Goal: Task Accomplishment & Management: Use online tool/utility

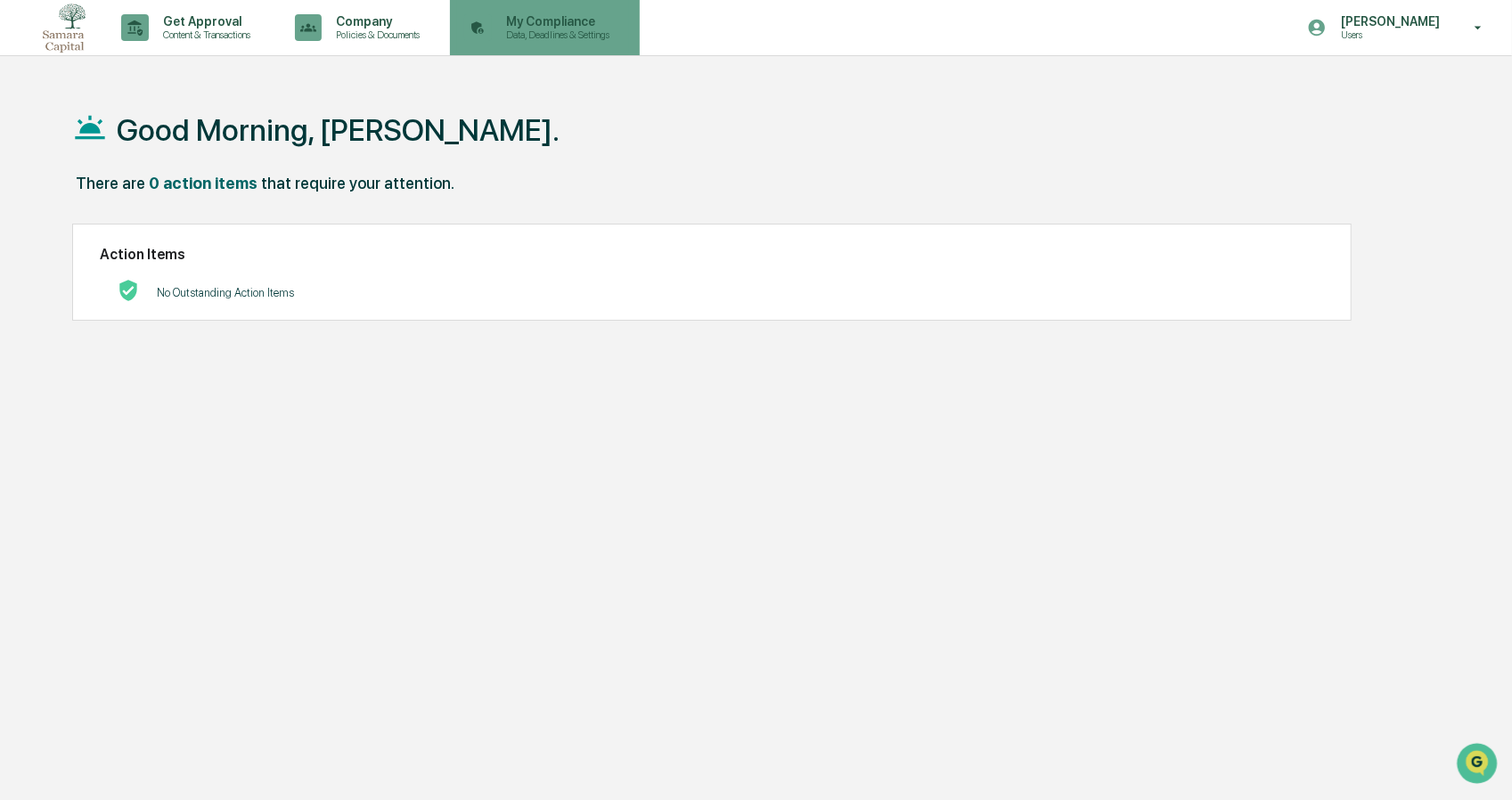
click at [575, 39] on p "Data, Deadlines & Settings" at bounding box center [555, 35] width 127 height 13
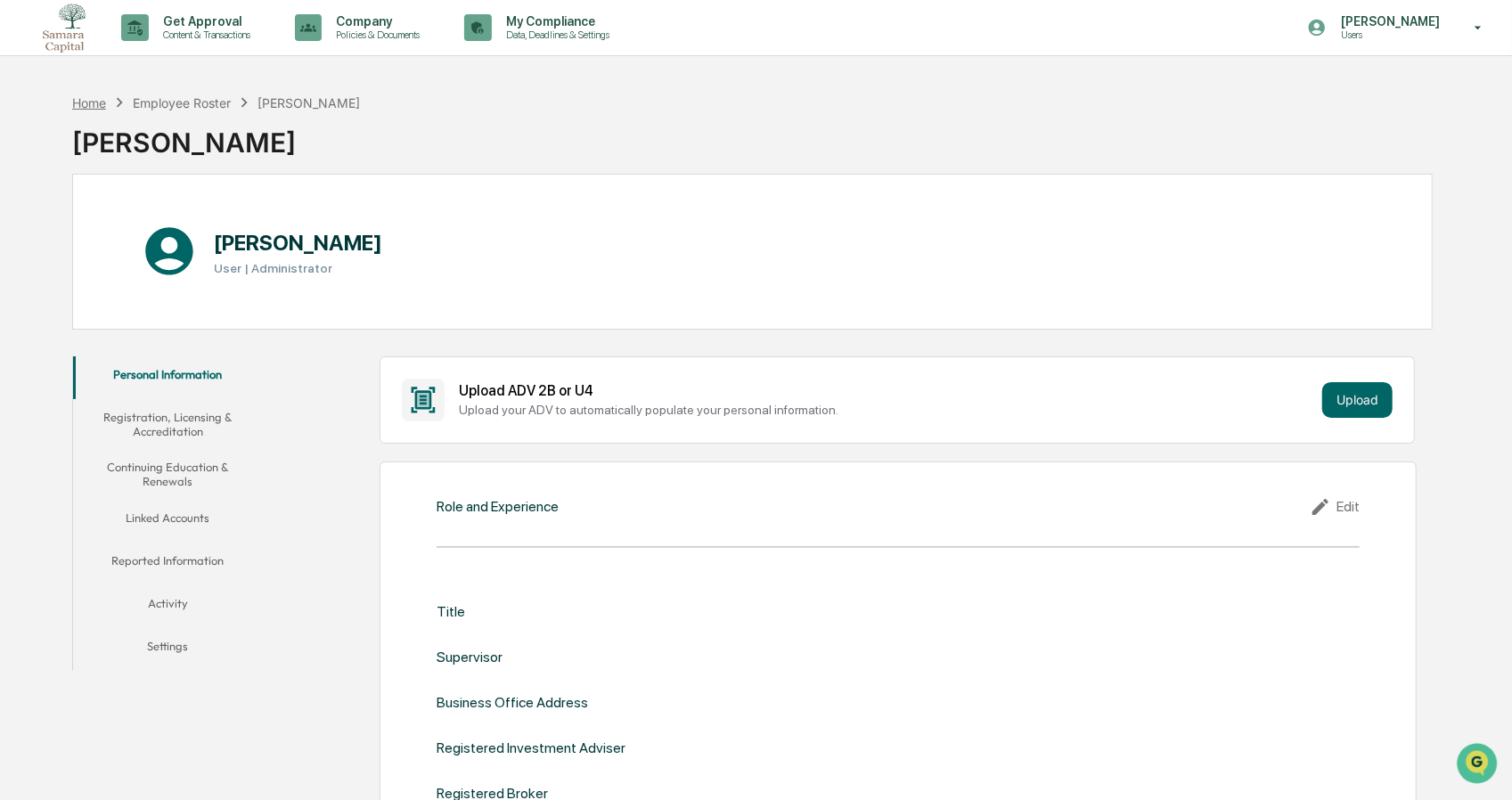
click at [89, 108] on div "Home" at bounding box center [89, 103] width 34 height 15
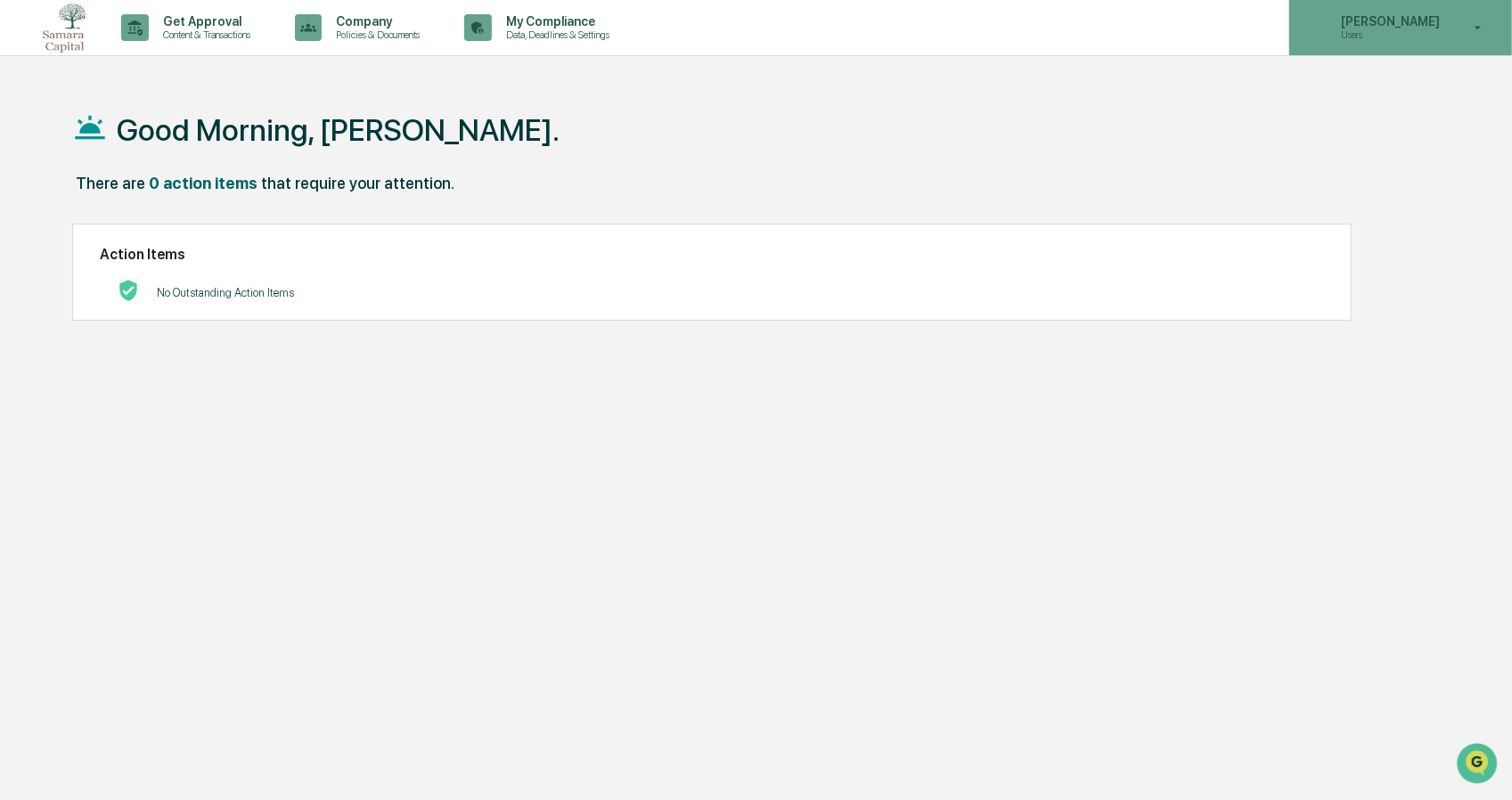
click at [1413, 39] on p "Users" at bounding box center [1387, 35] width 122 height 13
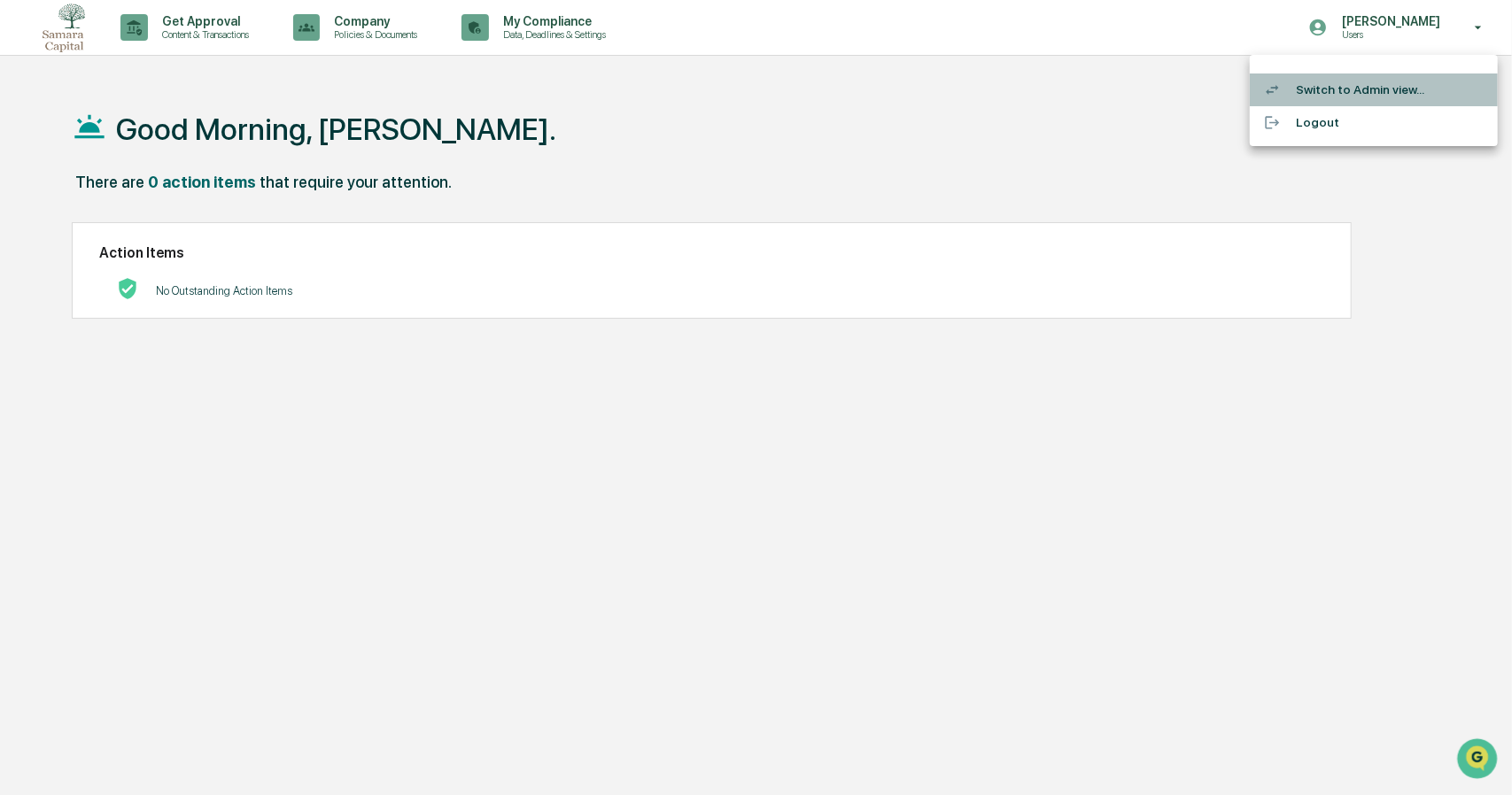
click at [1351, 97] on li "Switch to Admin view..." at bounding box center [1373, 90] width 248 height 33
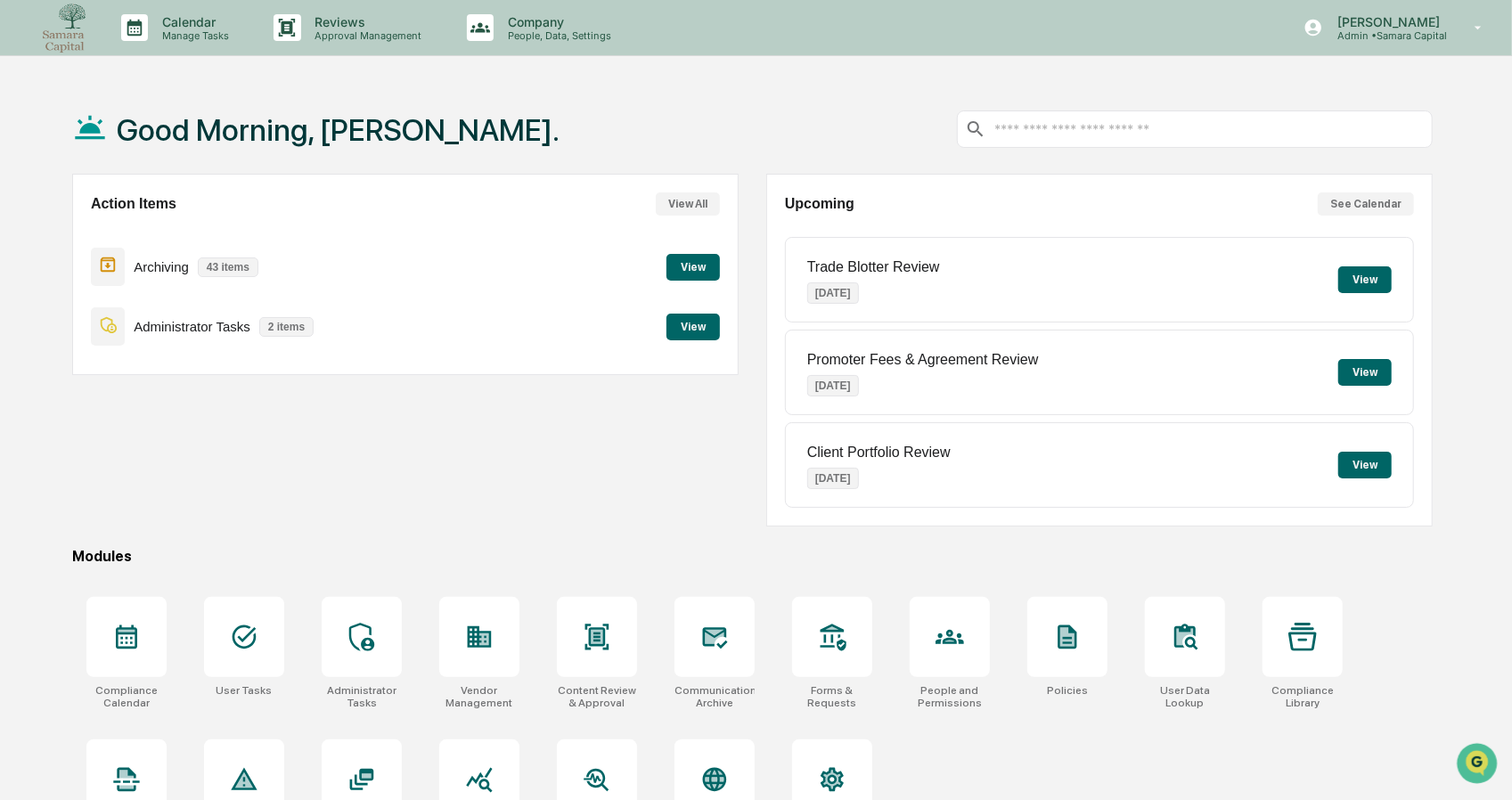
click at [1363, 274] on button "View" at bounding box center [1365, 280] width 53 height 27
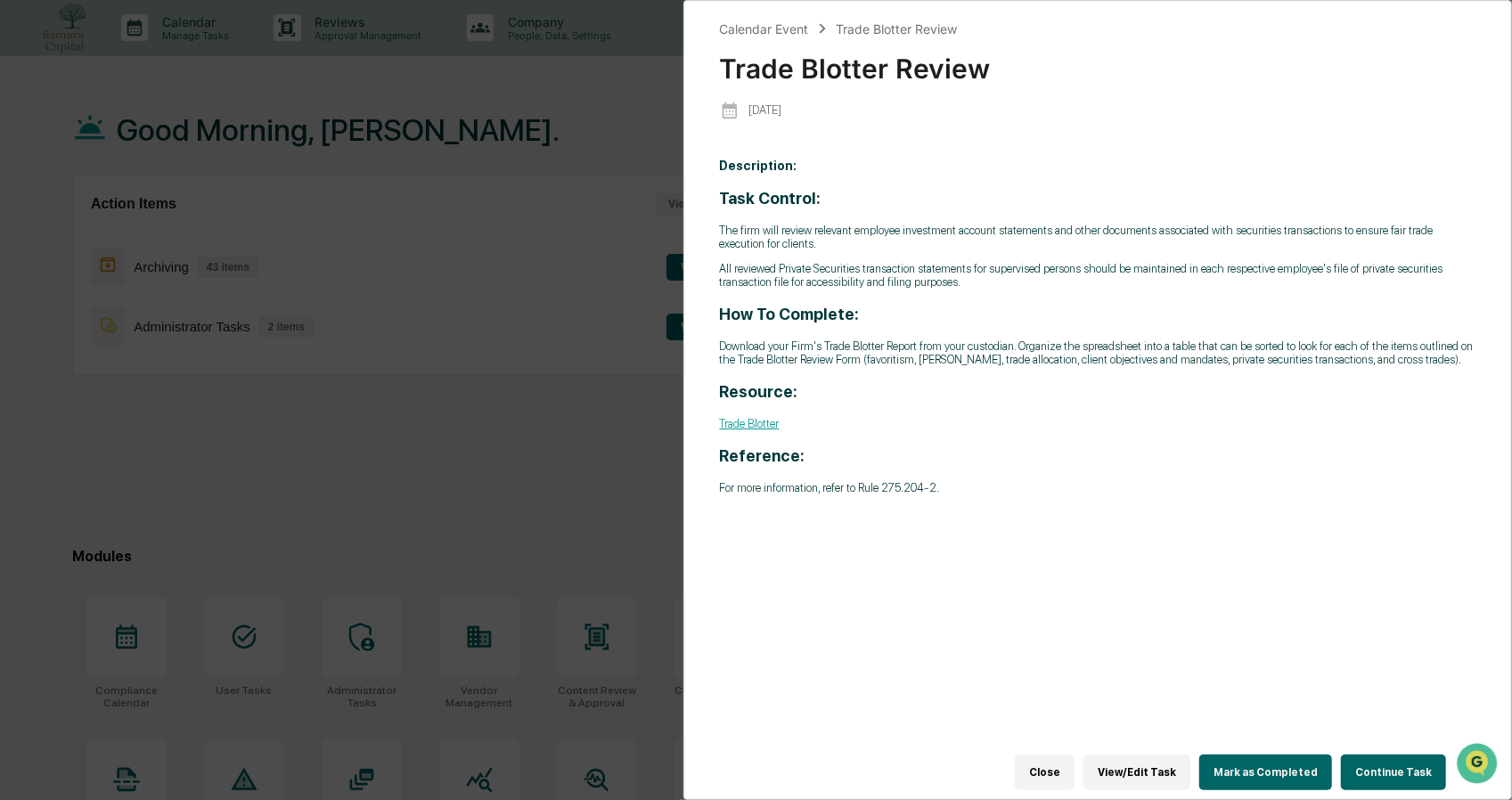
click at [1404, 771] on button "Continue Task" at bounding box center [1393, 772] width 105 height 36
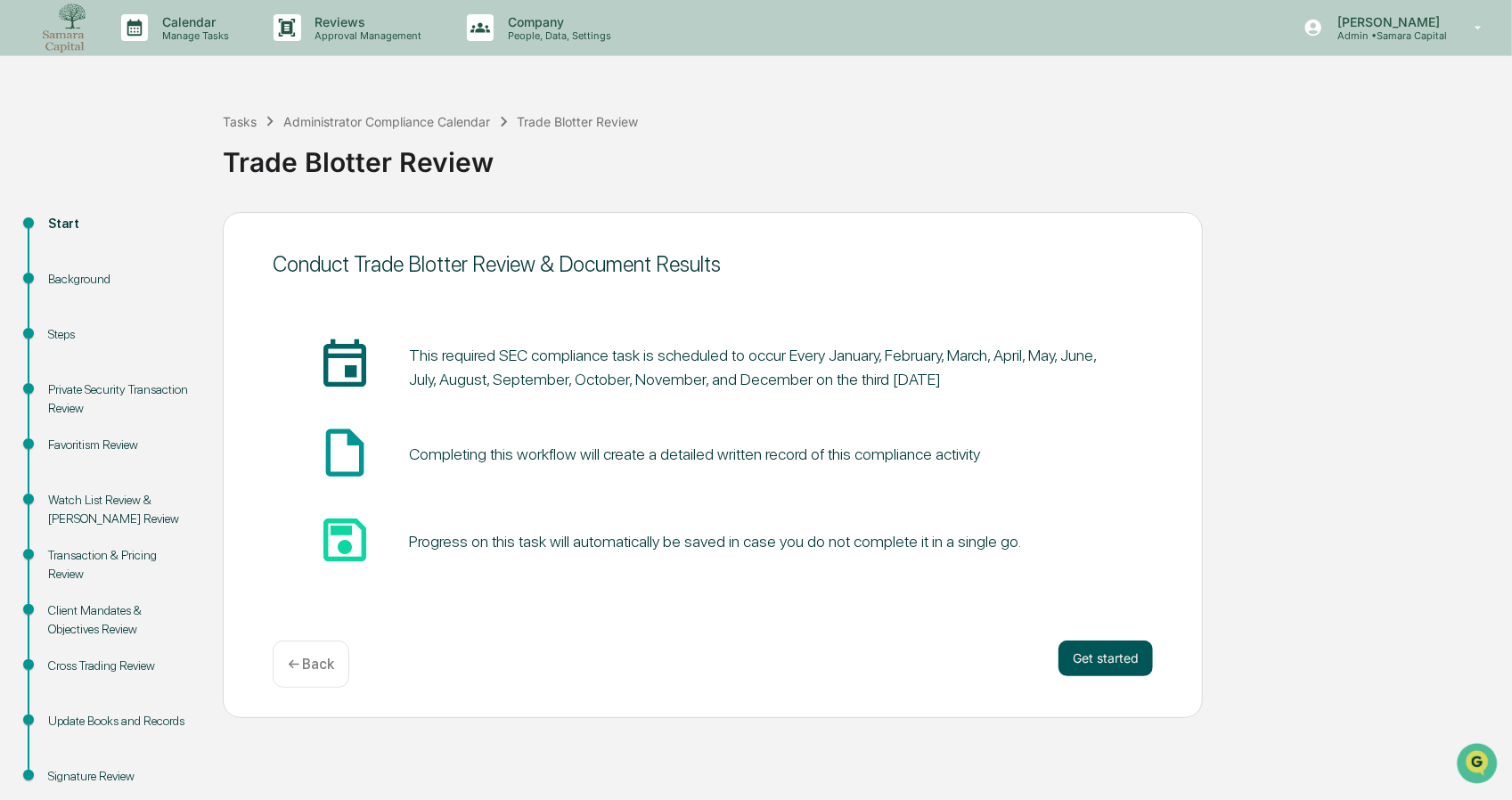
click at [1120, 658] on button "Get started" at bounding box center [1105, 658] width 95 height 36
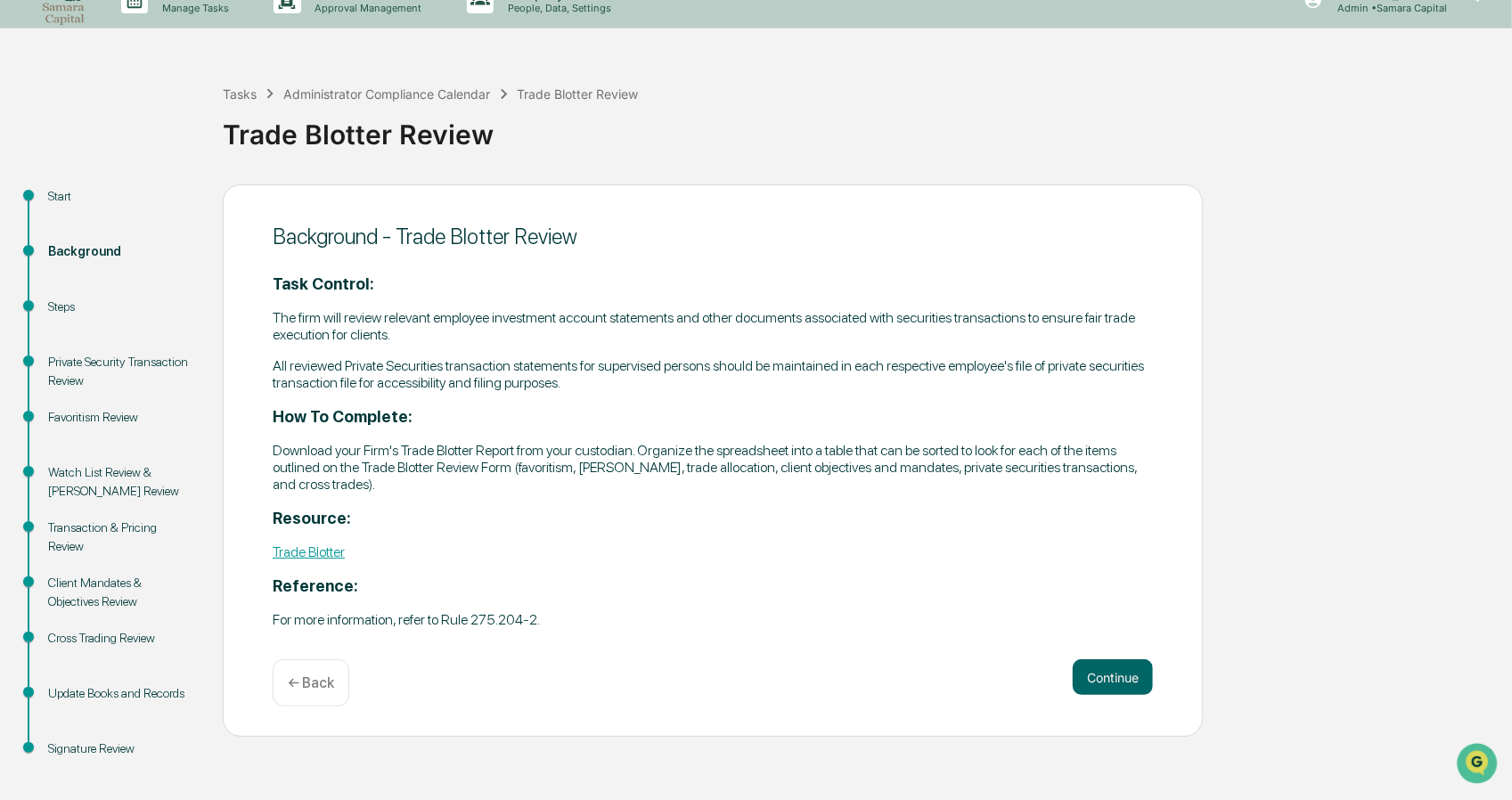
scroll to position [40, 0]
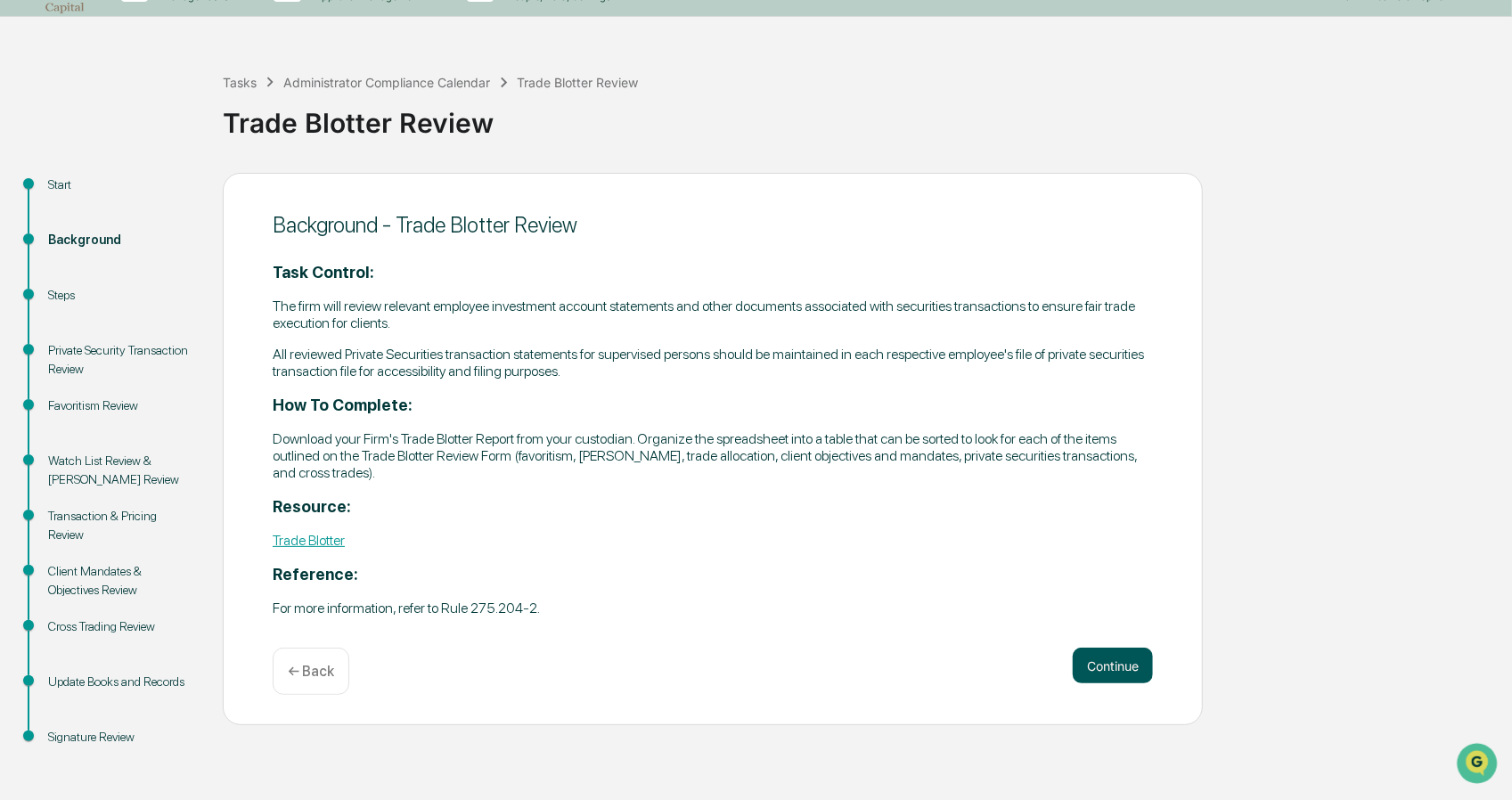
click at [1088, 665] on button "Continue" at bounding box center [1112, 666] width 80 height 36
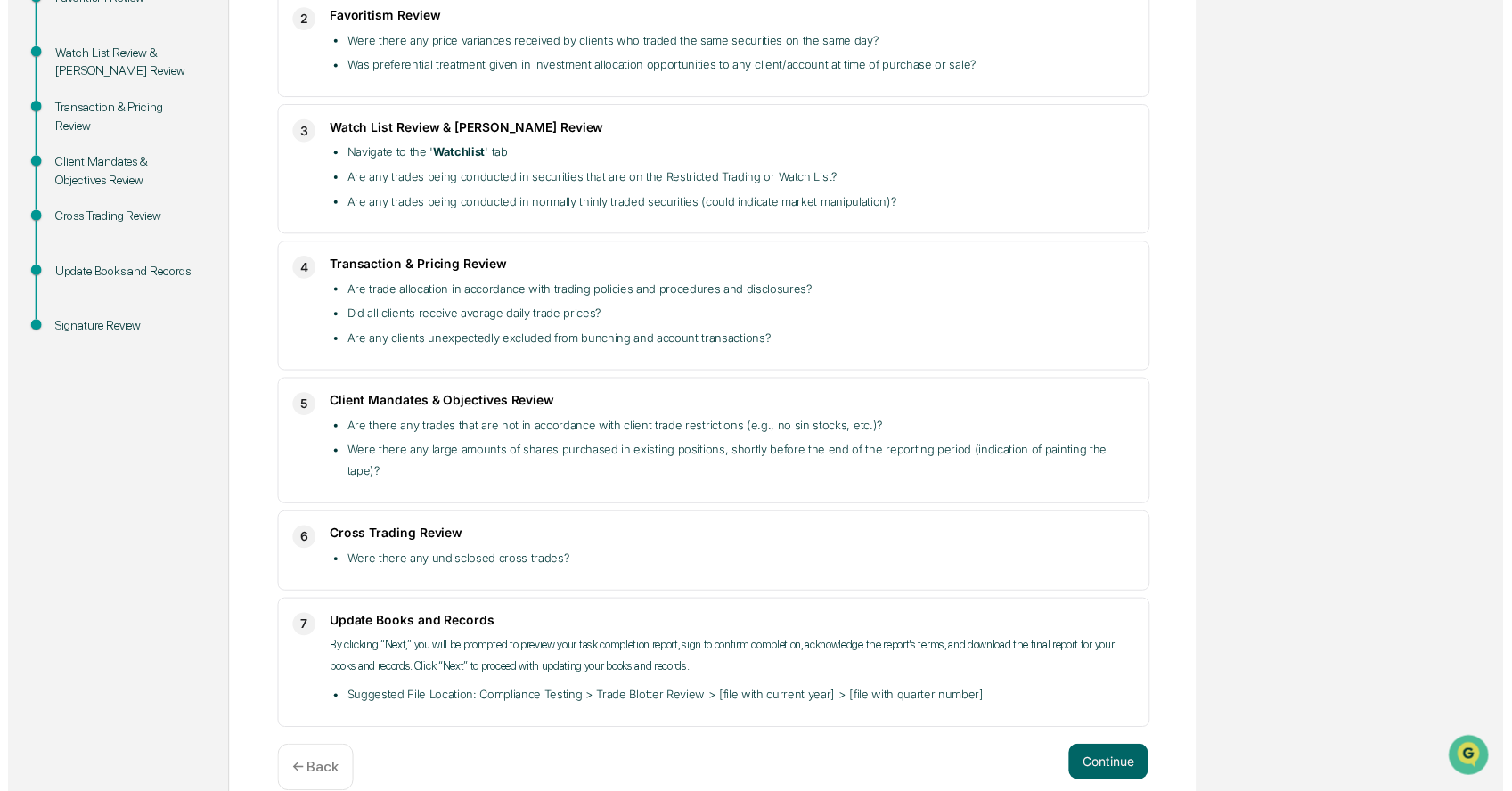
scroll to position [449, 0]
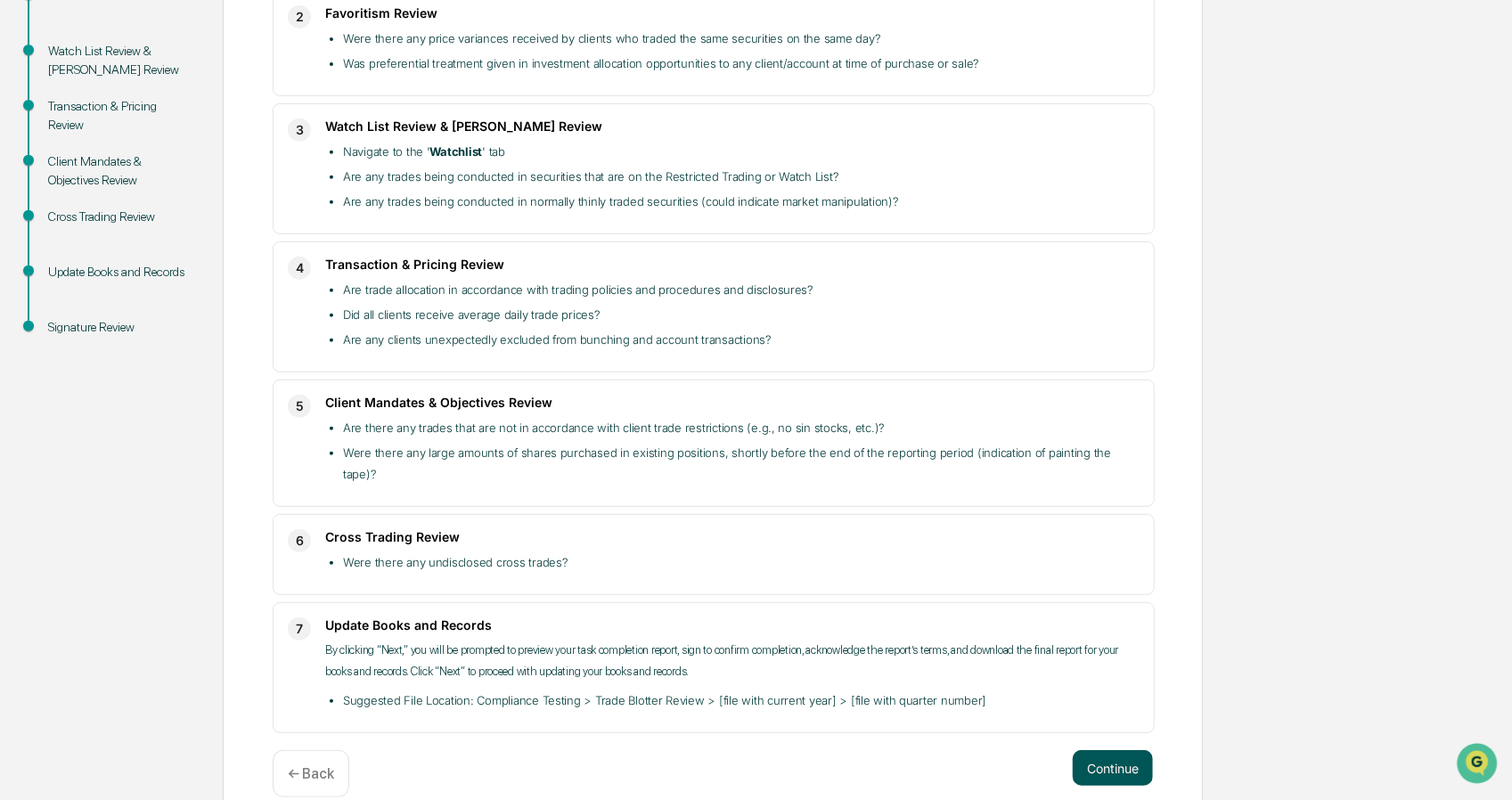
click at [1107, 751] on button "Continue" at bounding box center [1112, 768] width 80 height 36
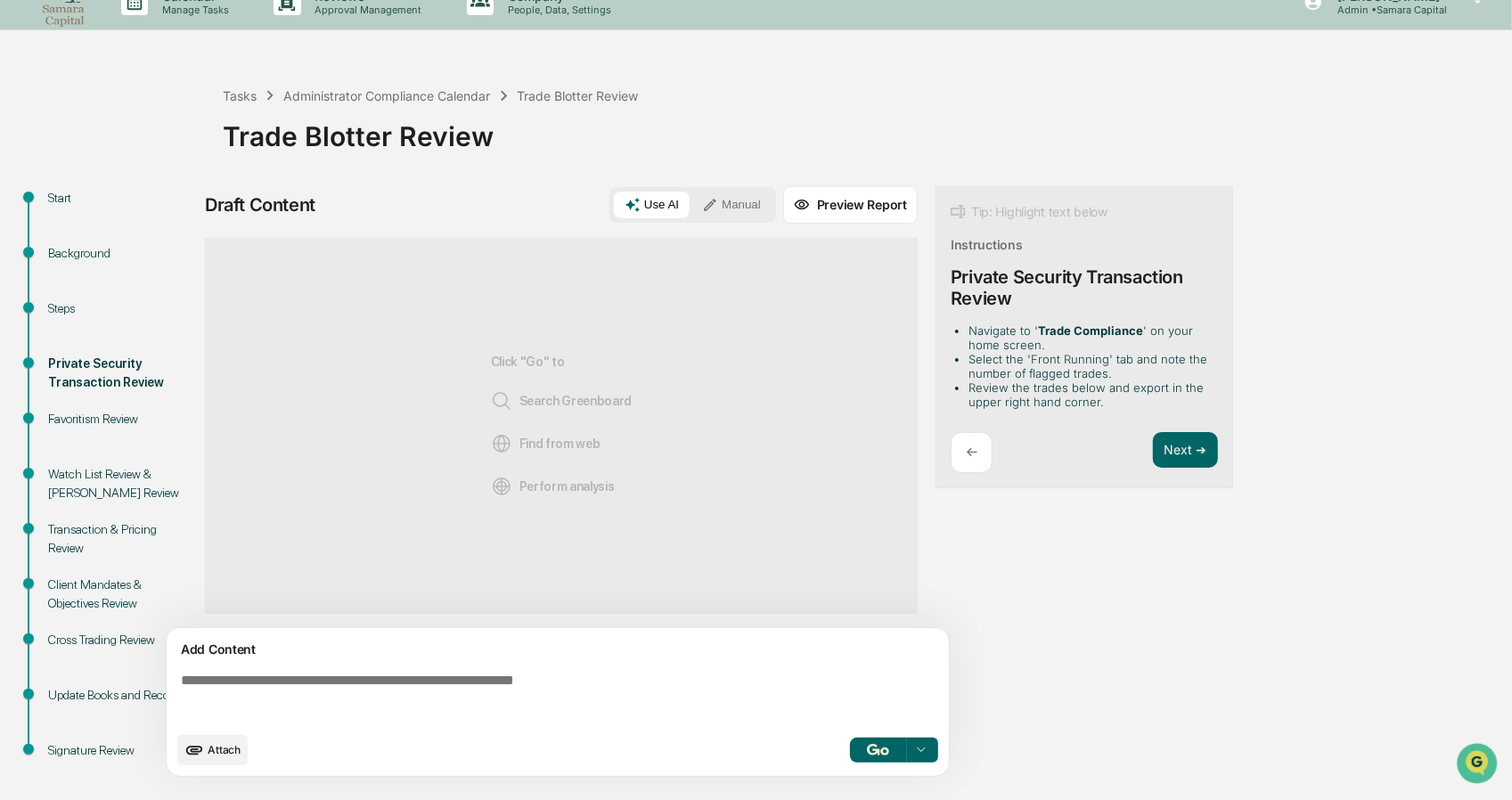
scroll to position [40, 0]
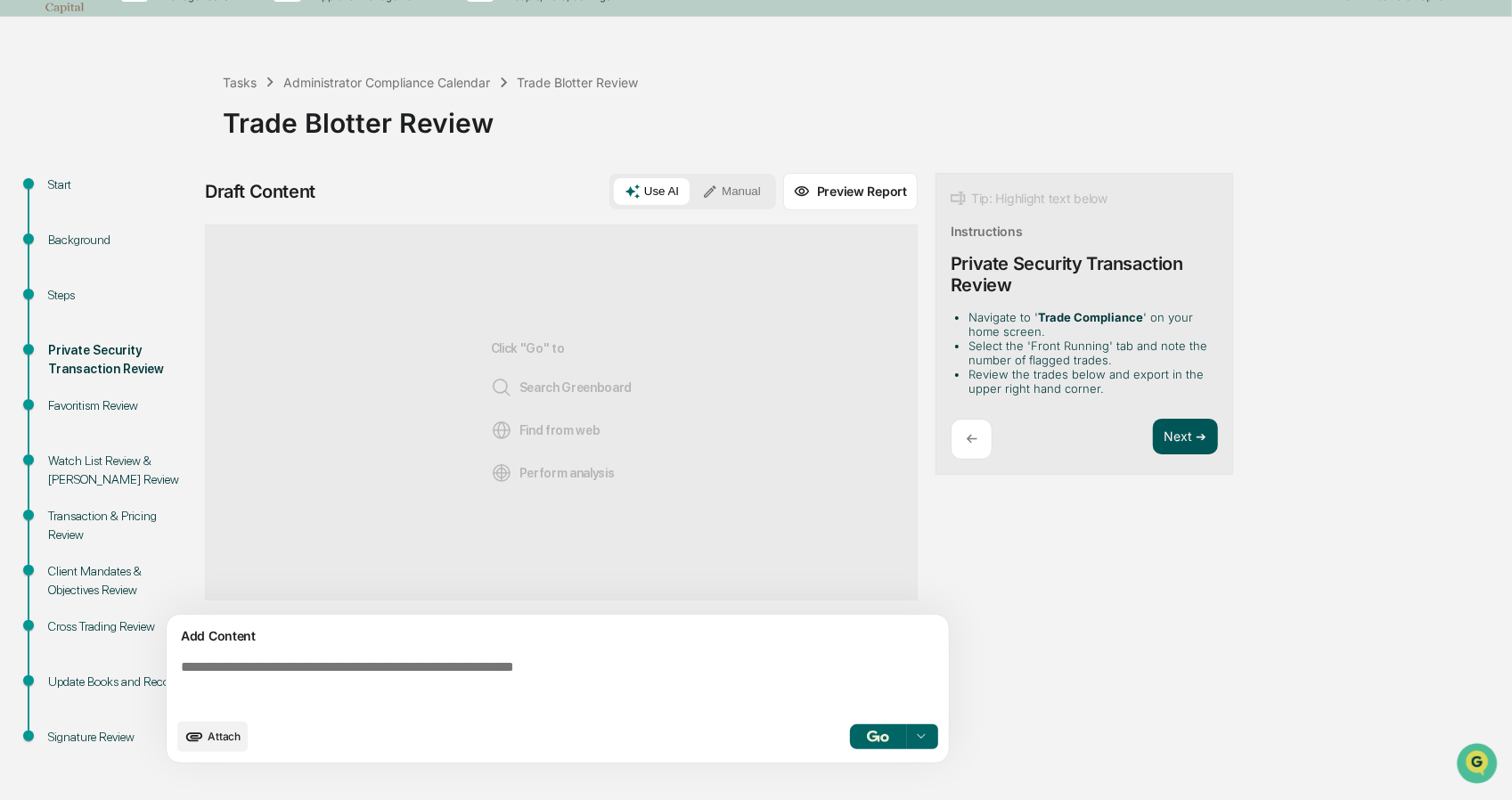
click at [1176, 443] on button "Next ➔" at bounding box center [1185, 438] width 65 height 37
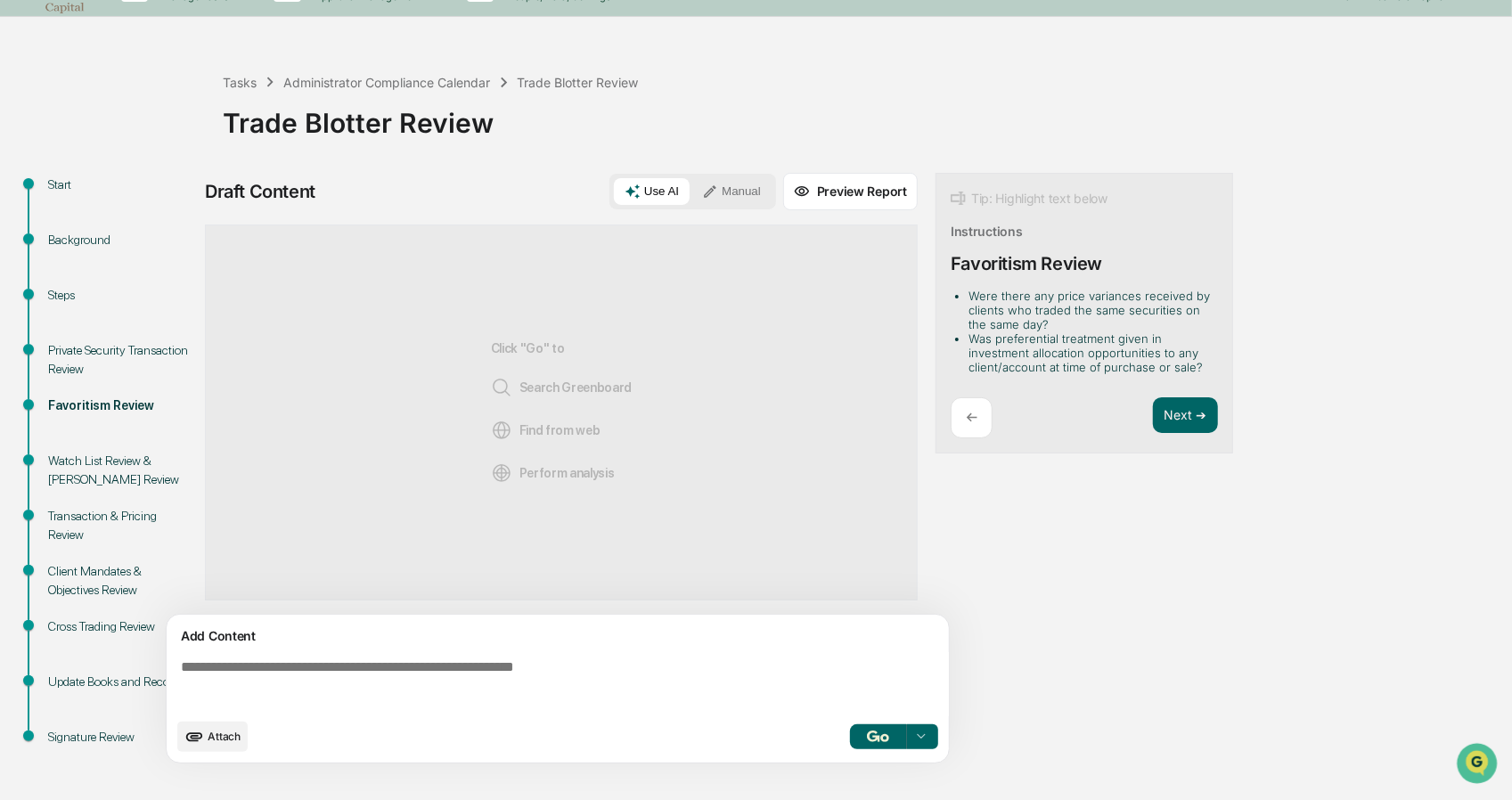
click at [897, 204] on button "Preview Report" at bounding box center [850, 191] width 134 height 38
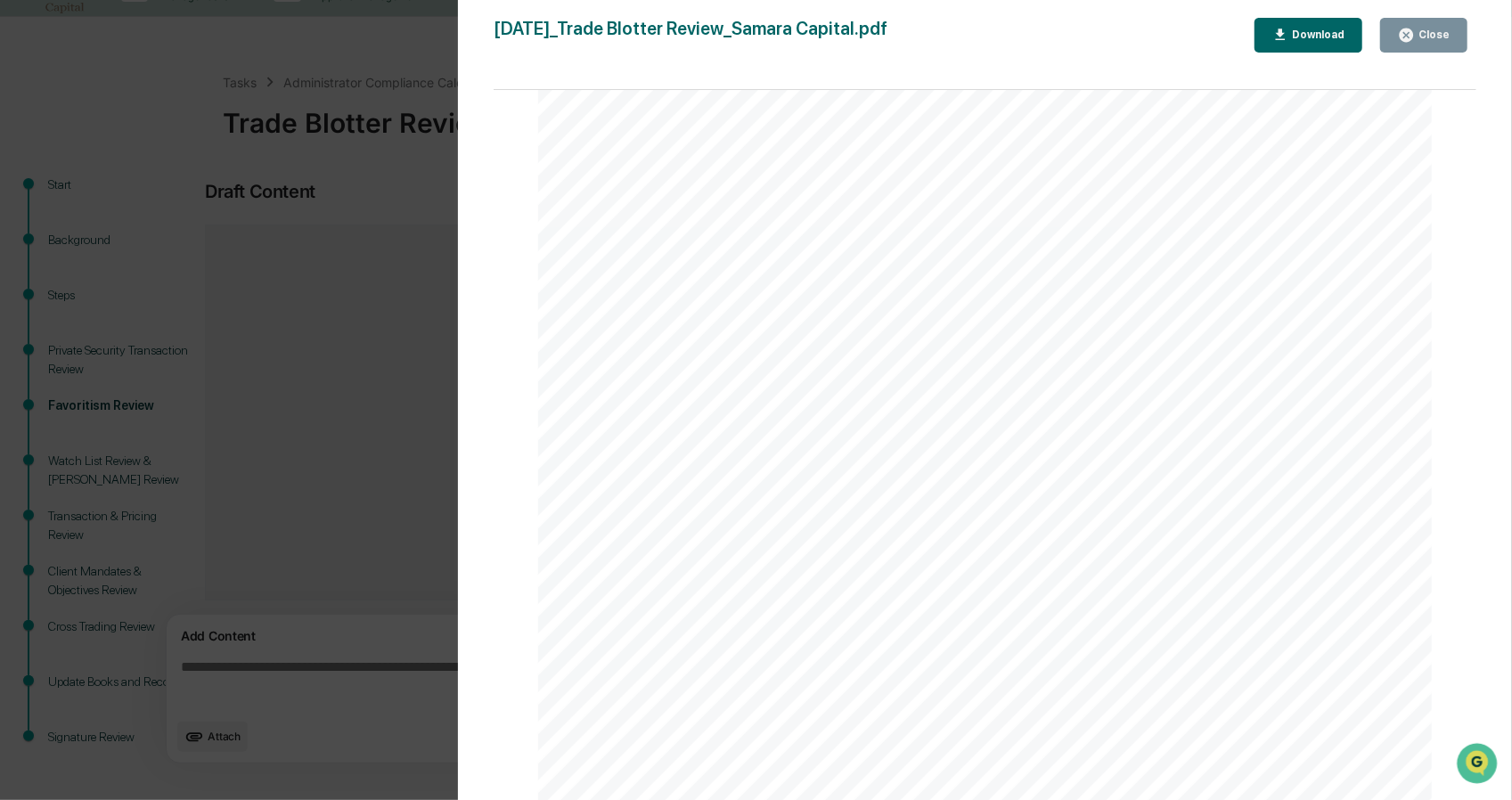
scroll to position [594, 0]
click at [1419, 31] on div "Close" at bounding box center [1432, 35] width 35 height 13
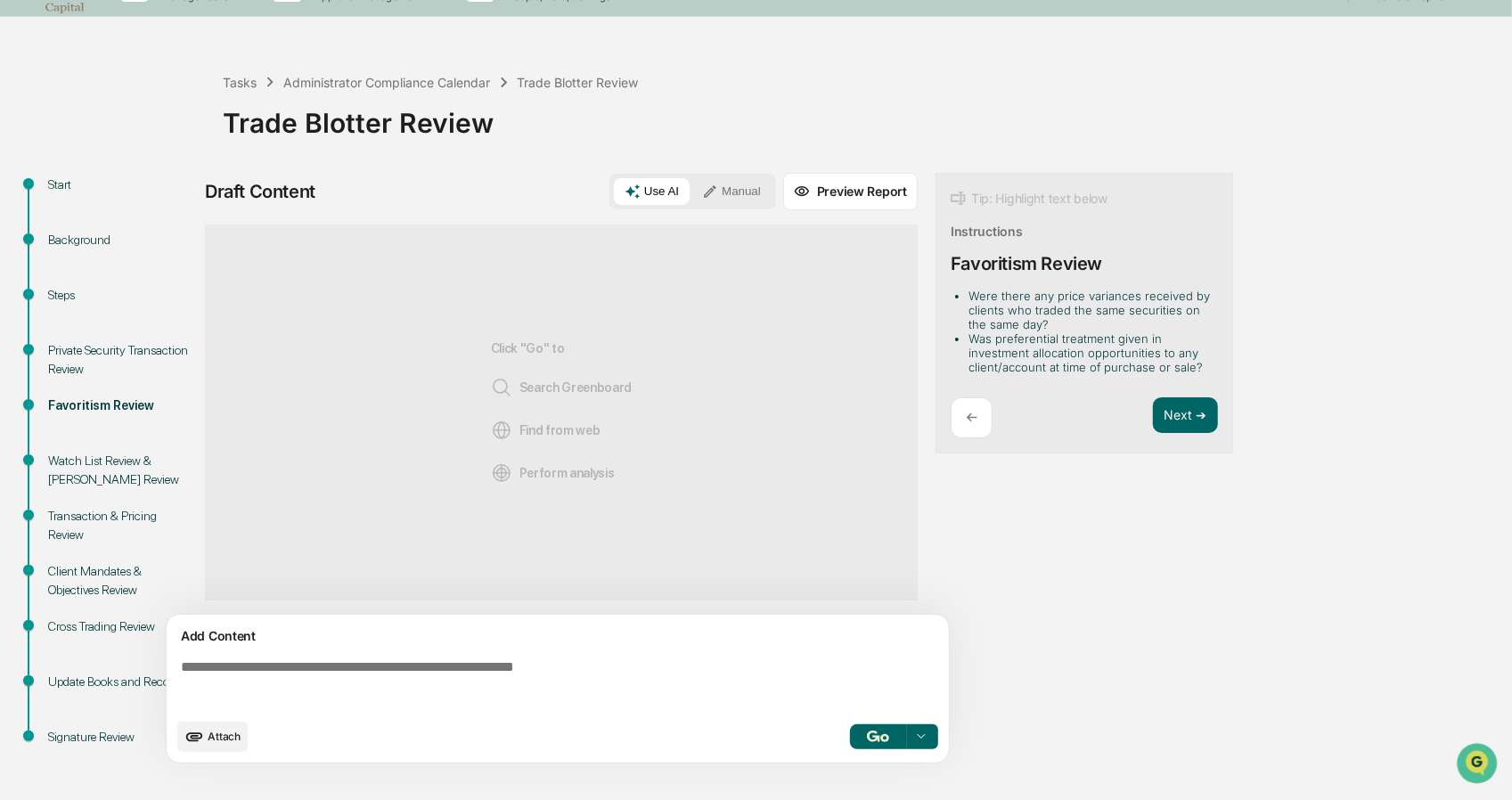
click at [529, 309] on div "Click "Go" to Search Greenboard Find from web Perform analysis" at bounding box center [562, 412] width 142 height 317
click at [1169, 414] on button "Next ➔" at bounding box center [1185, 416] width 65 height 37
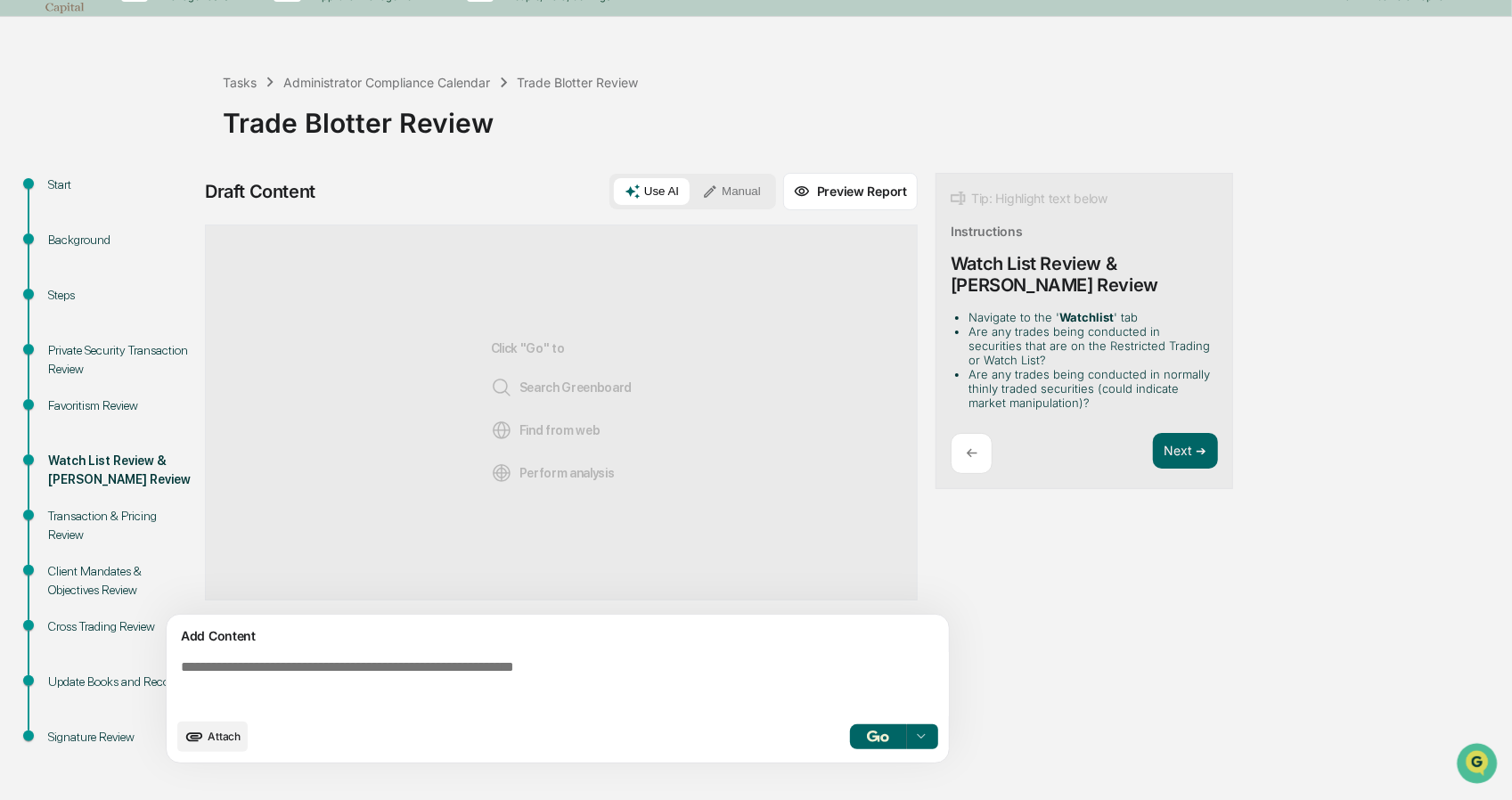
click at [1176, 427] on div "Tip: Highlight text below Instructions Watch List Review & [PERSON_NAME] Review…" at bounding box center [1085, 331] width 298 height 317
click at [1174, 444] on button "Next ➔" at bounding box center [1185, 451] width 65 height 37
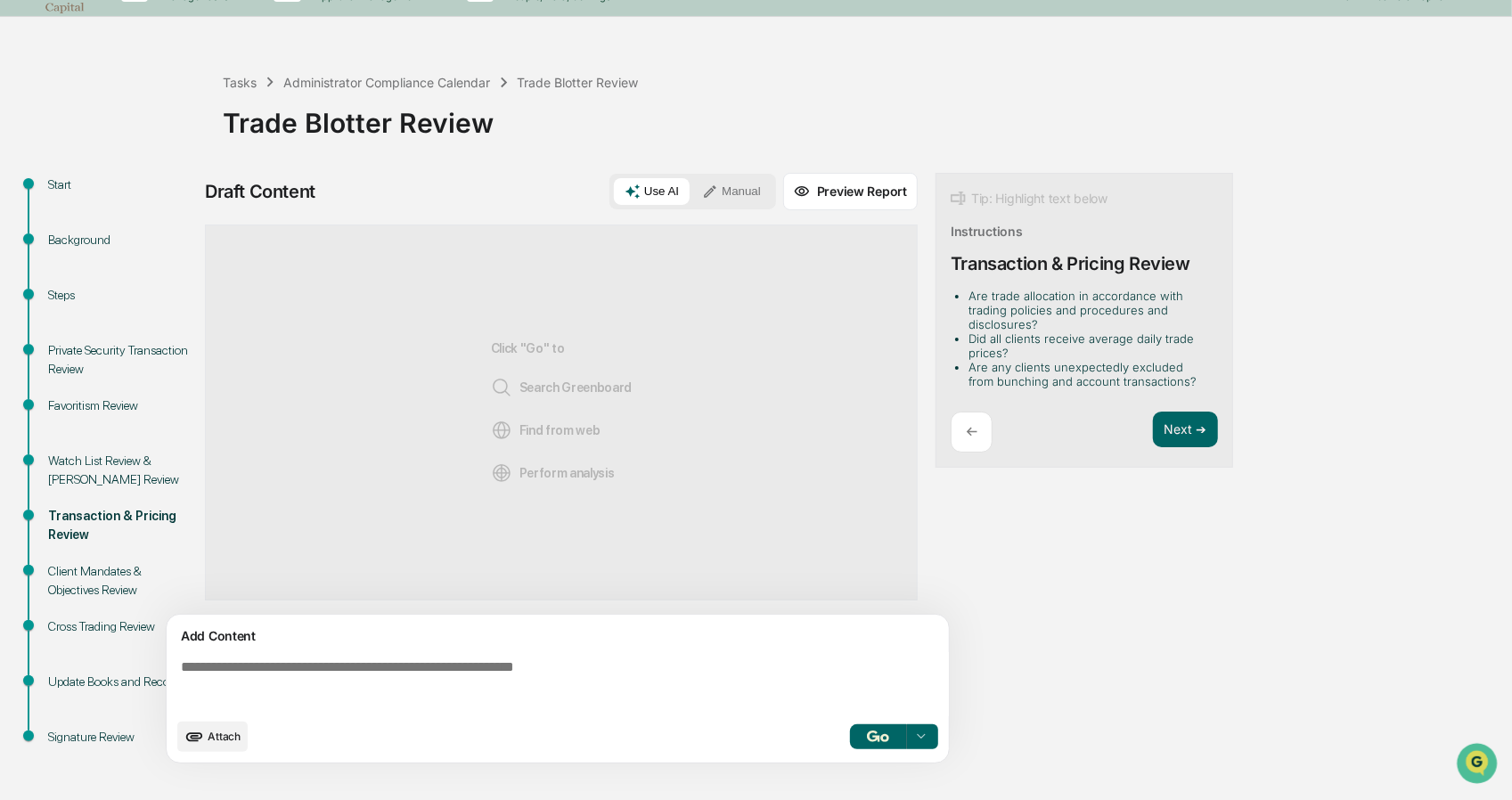
click at [1171, 450] on div "Next ➔" at bounding box center [1185, 433] width 65 height 42
click at [1174, 418] on button "Next ➔" at bounding box center [1185, 430] width 65 height 37
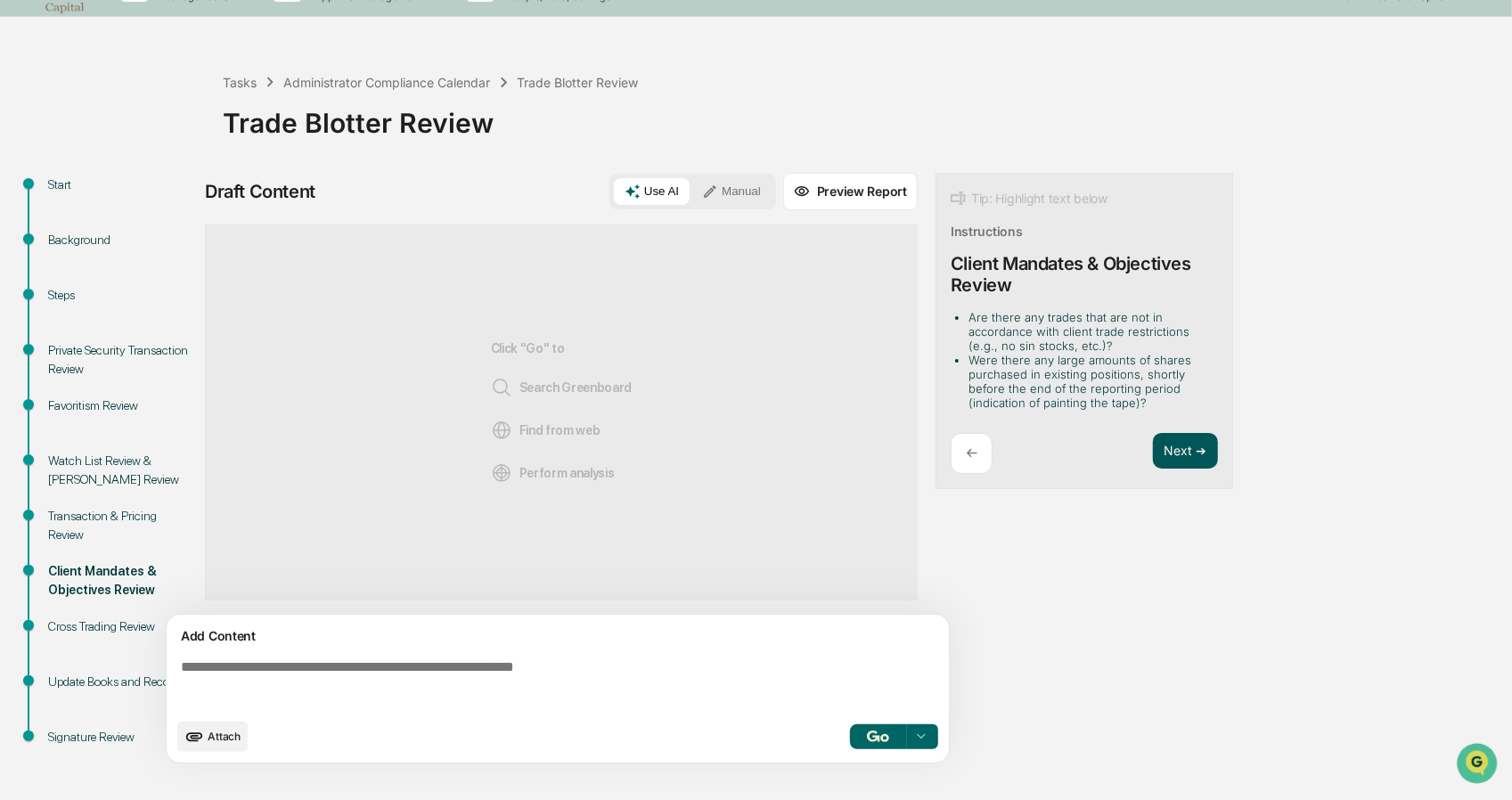
click at [1174, 418] on div "Tip: Highlight text below Instructions Client Mandates & Objectives Review Are …" at bounding box center [1085, 331] width 298 height 317
click at [1173, 427] on div "Tip: Highlight text below Instructions Client Mandates & Objectives Review Are …" at bounding box center [1085, 331] width 298 height 317
click at [1174, 461] on button "Next ➔" at bounding box center [1185, 451] width 65 height 37
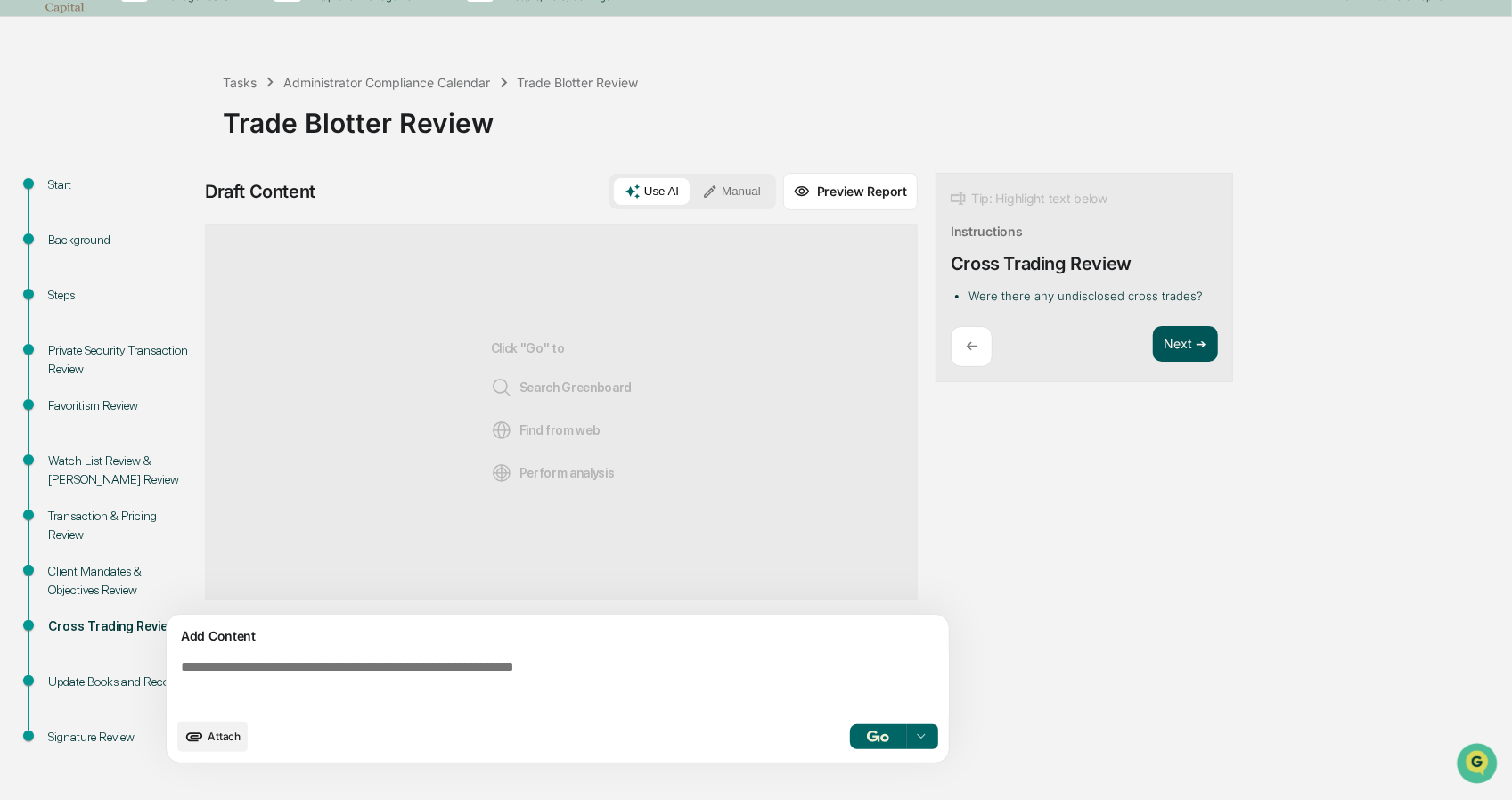
click at [1204, 329] on button "Next ➔" at bounding box center [1185, 345] width 65 height 37
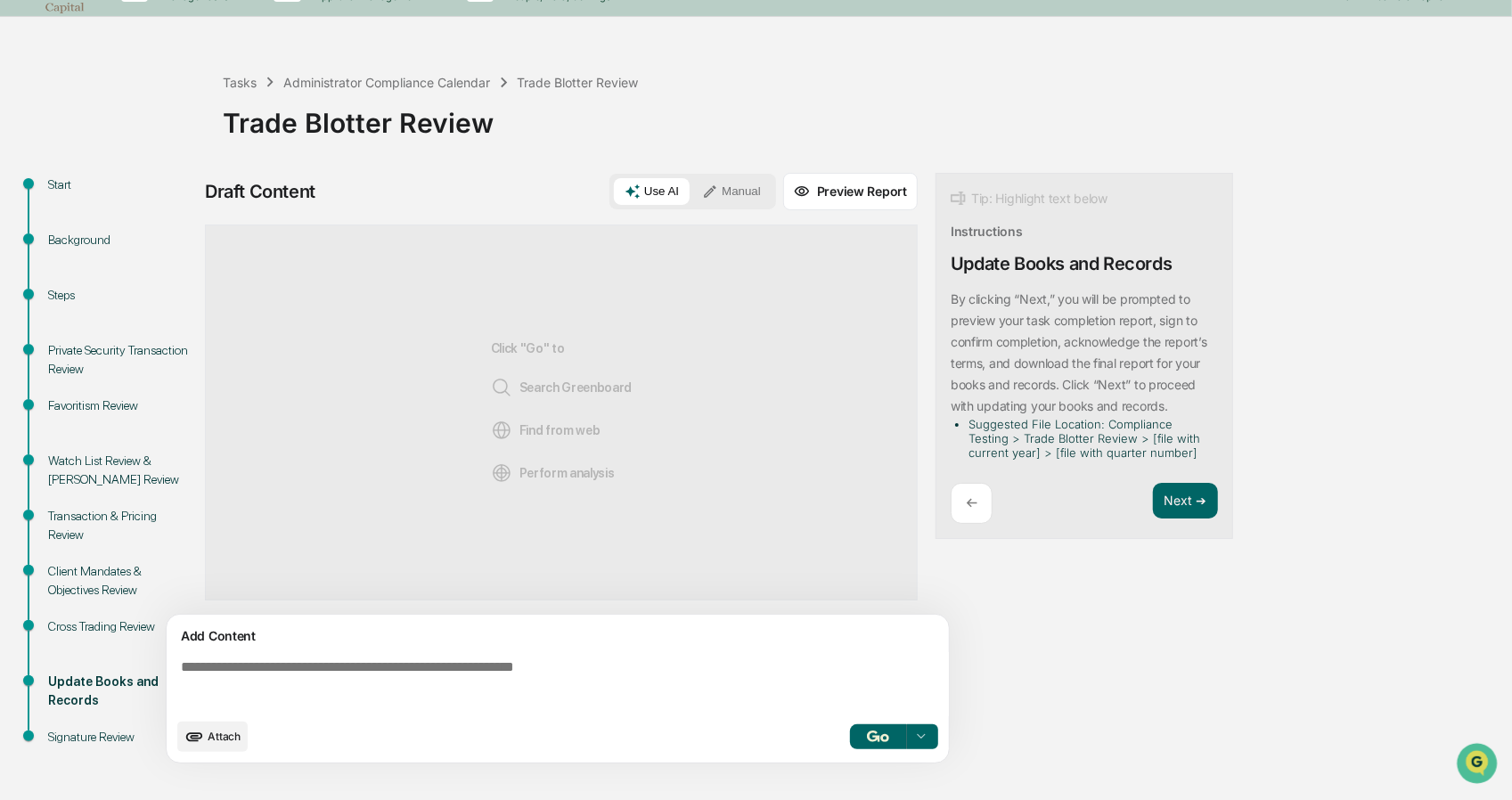
click at [1199, 342] on p "By clicking “Next,” you will be prompted to preview your task completion report…" at bounding box center [1078, 352] width 256 height 122
drag, startPoint x: 1172, startPoint y: 473, endPoint x: 1180, endPoint y: 510, distance: 37.9
click at [1173, 474] on div "Tip: Highlight text below Instructions Update Books and Records By clicking “Ne…" at bounding box center [1085, 356] width 298 height 367
click at [1181, 513] on button "Next ➔" at bounding box center [1185, 501] width 65 height 37
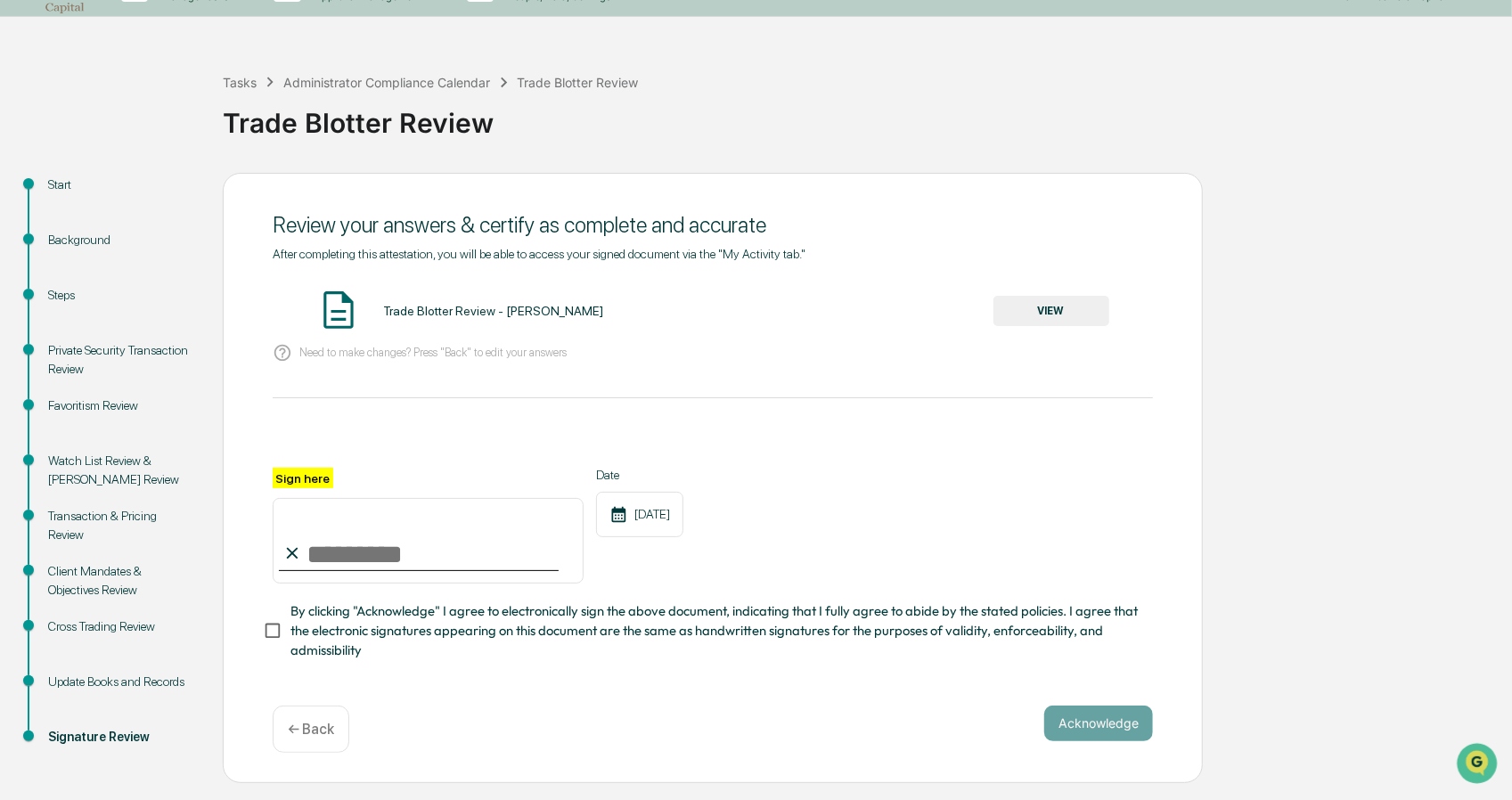
click at [312, 726] on p "← Back" at bounding box center [311, 729] width 46 height 17
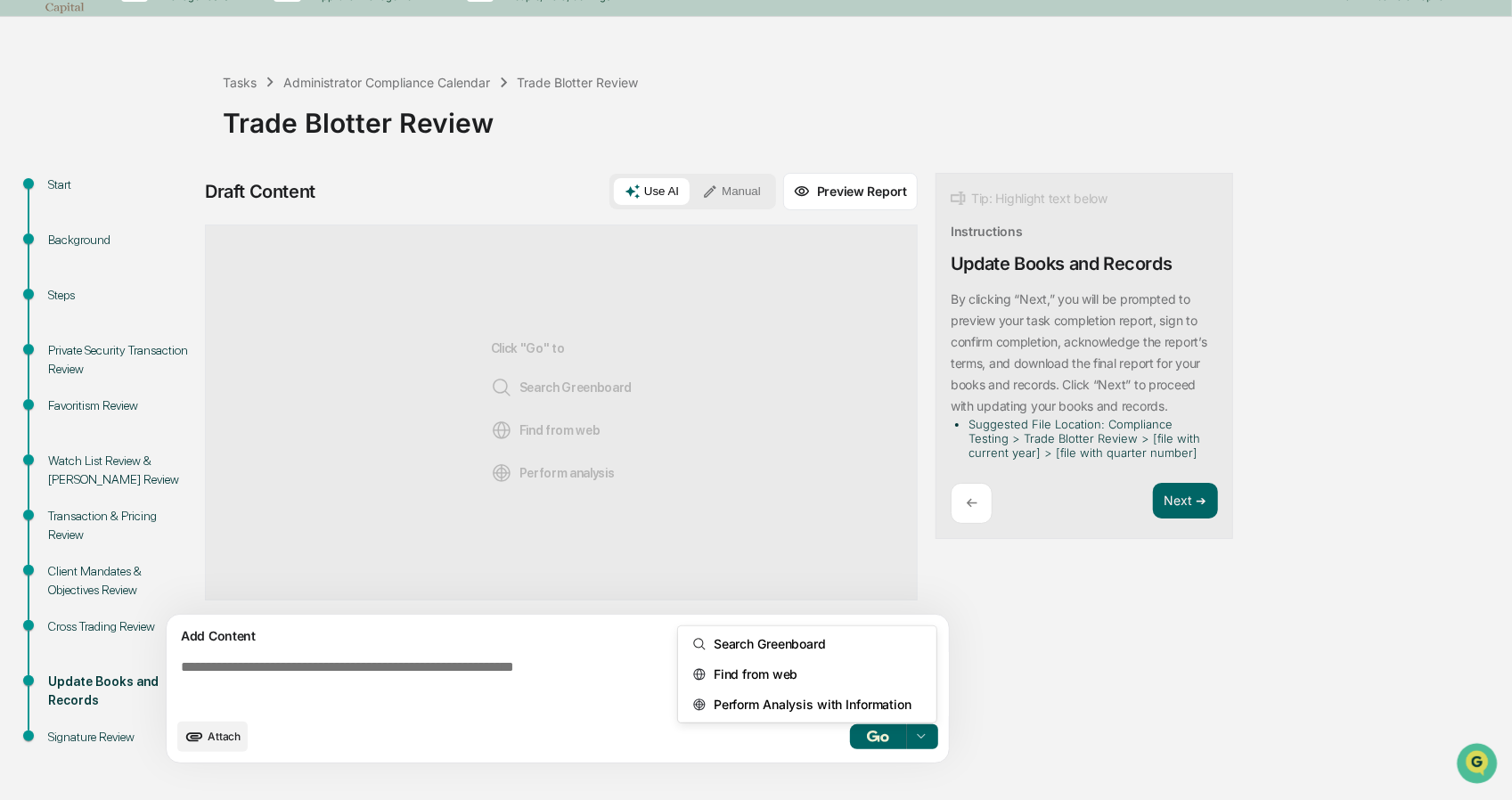
click at [925, 738] on icon at bounding box center [921, 737] width 15 height 15
click at [782, 634] on span "Search Greenboard" at bounding box center [767, 644] width 119 height 29
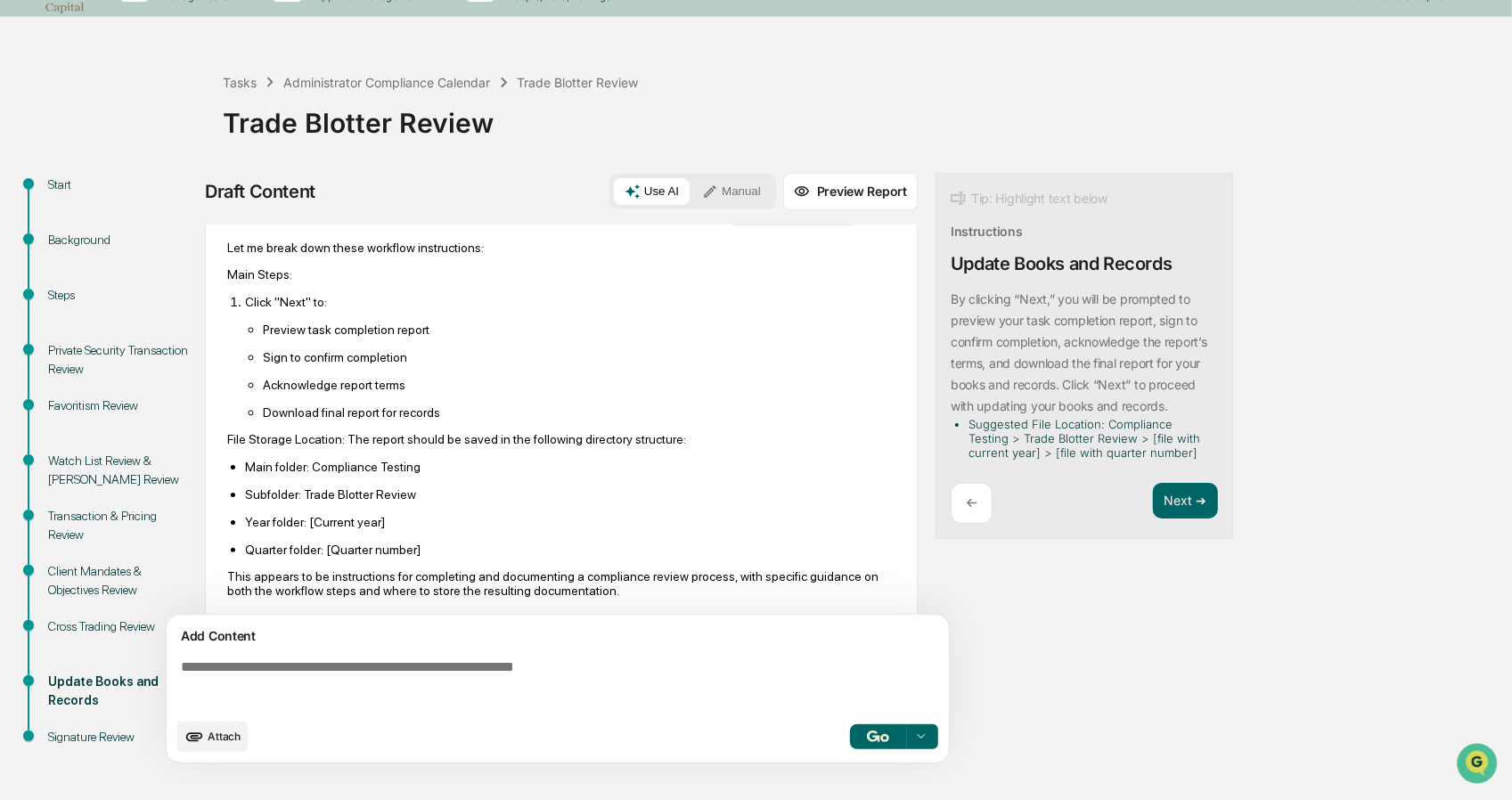
scroll to position [70, 0]
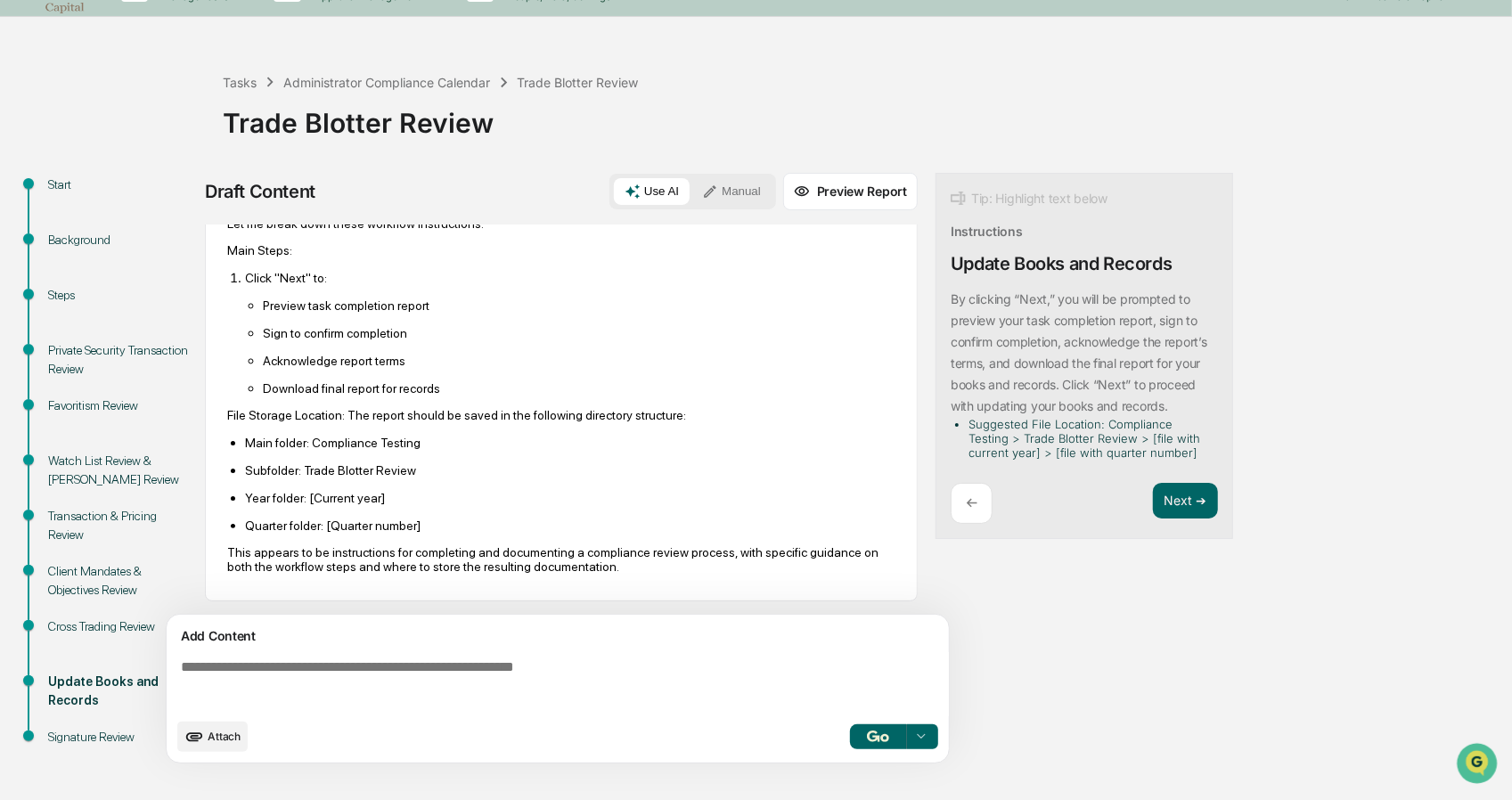
click at [970, 504] on p "←" at bounding box center [972, 503] width 12 height 17
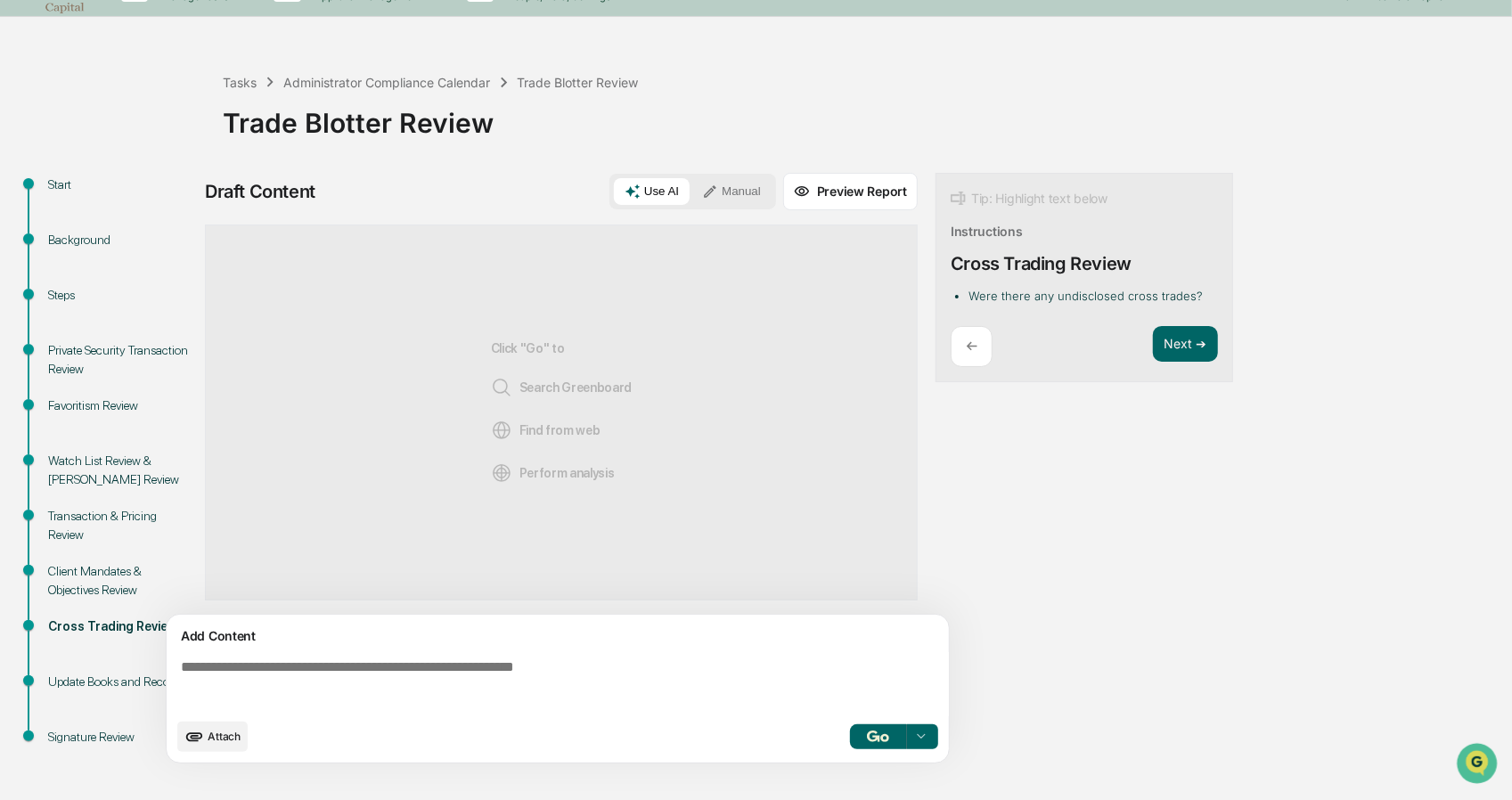
click at [980, 350] on div "←" at bounding box center [972, 348] width 42 height 42
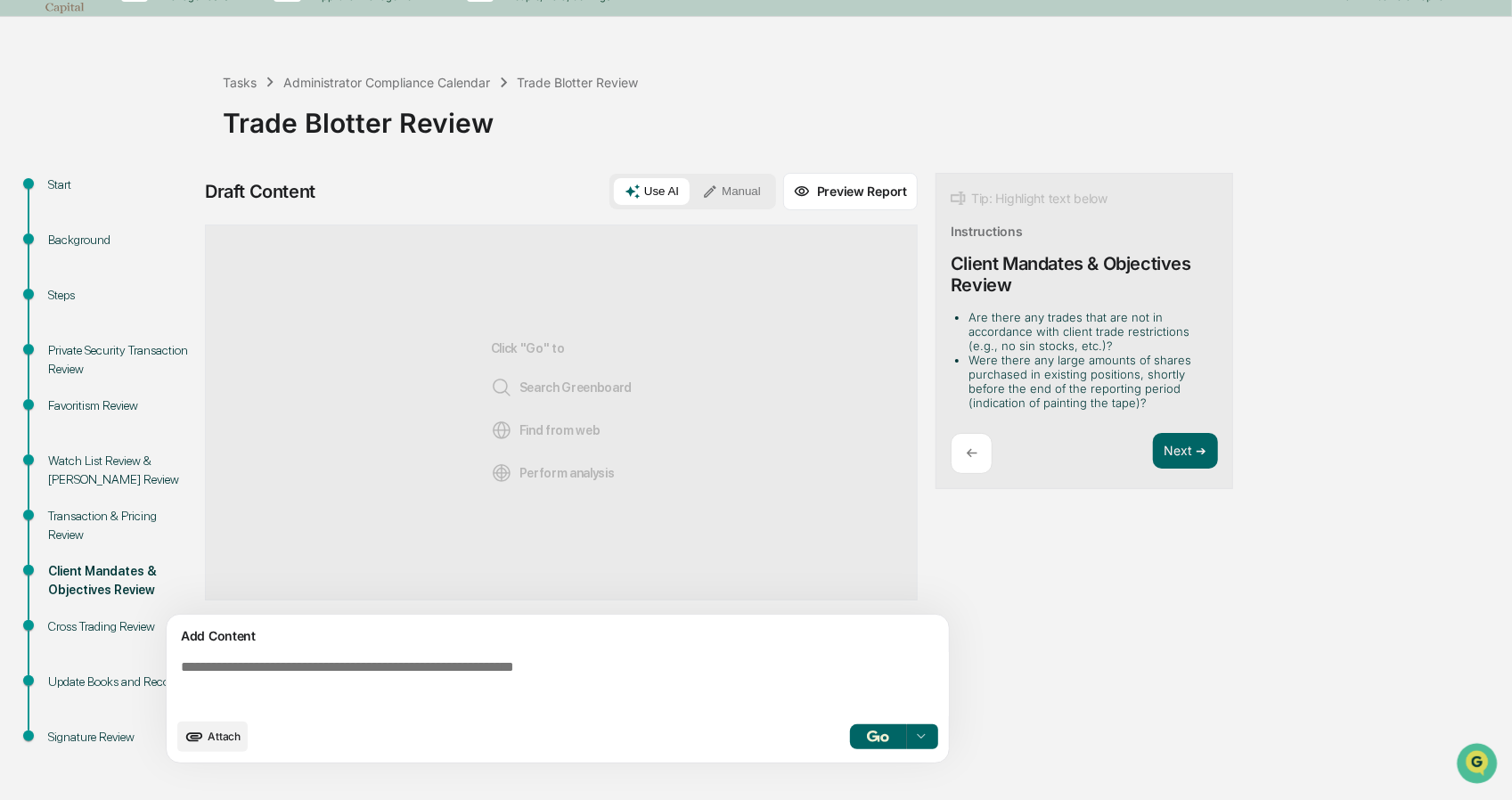
click at [980, 350] on li "Are there any trades that are not in accordance with client trade restrictions …" at bounding box center [1090, 331] width 243 height 43
click at [961, 438] on div "←" at bounding box center [972, 454] width 42 height 42
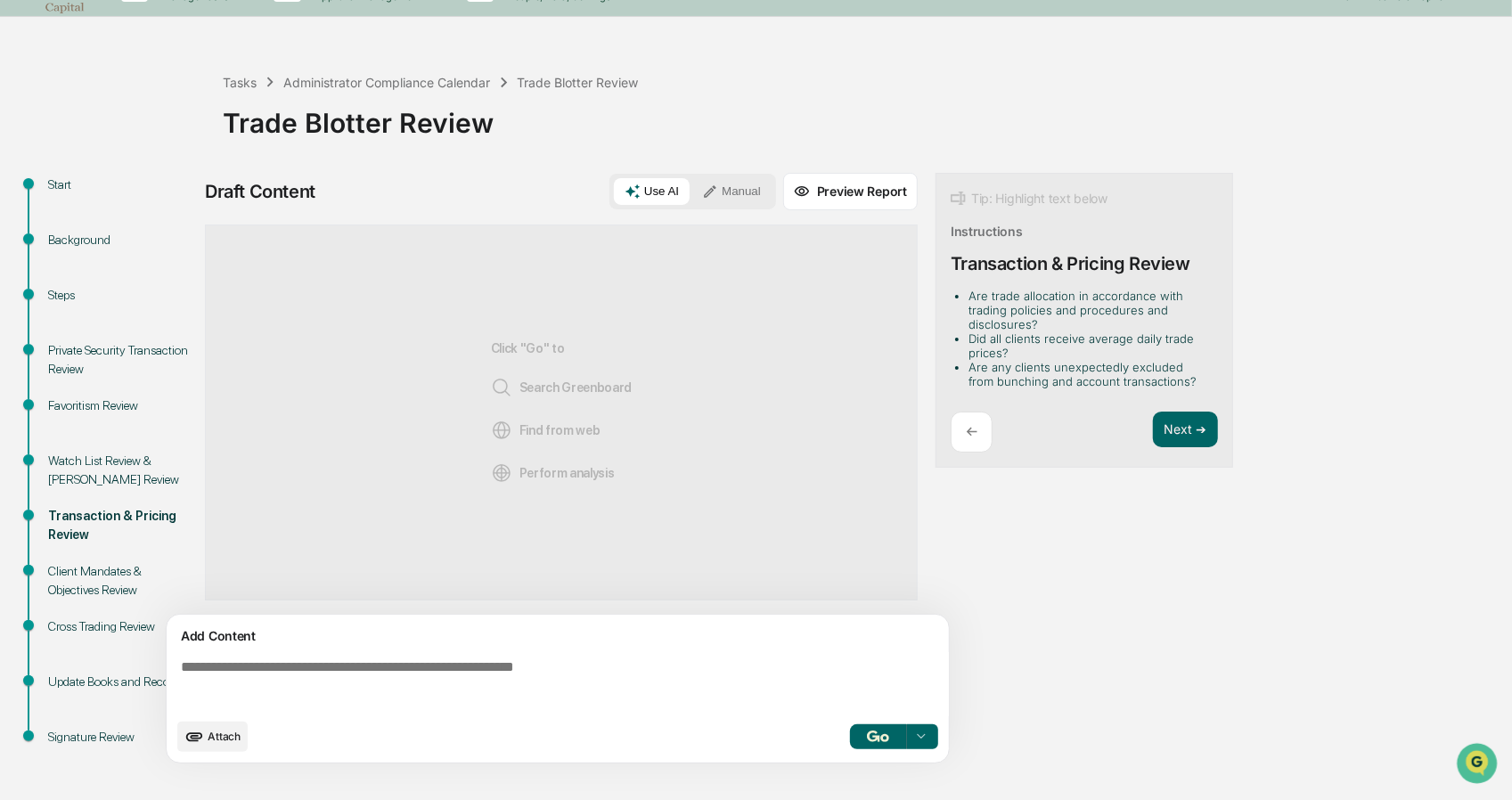
click at [961, 450] on div "←" at bounding box center [972, 433] width 42 height 42
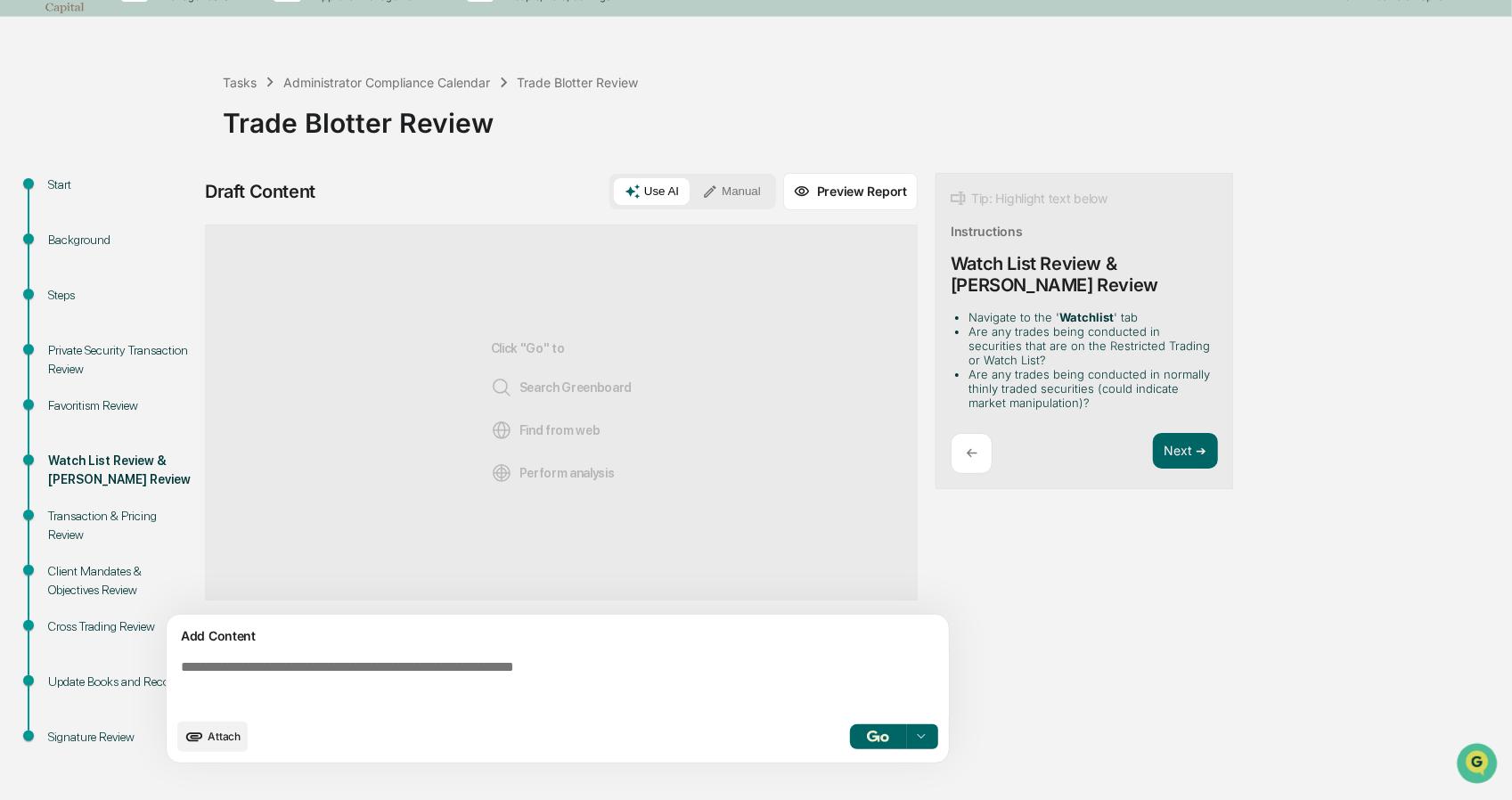
click at [962, 468] on div "←" at bounding box center [972, 454] width 42 height 42
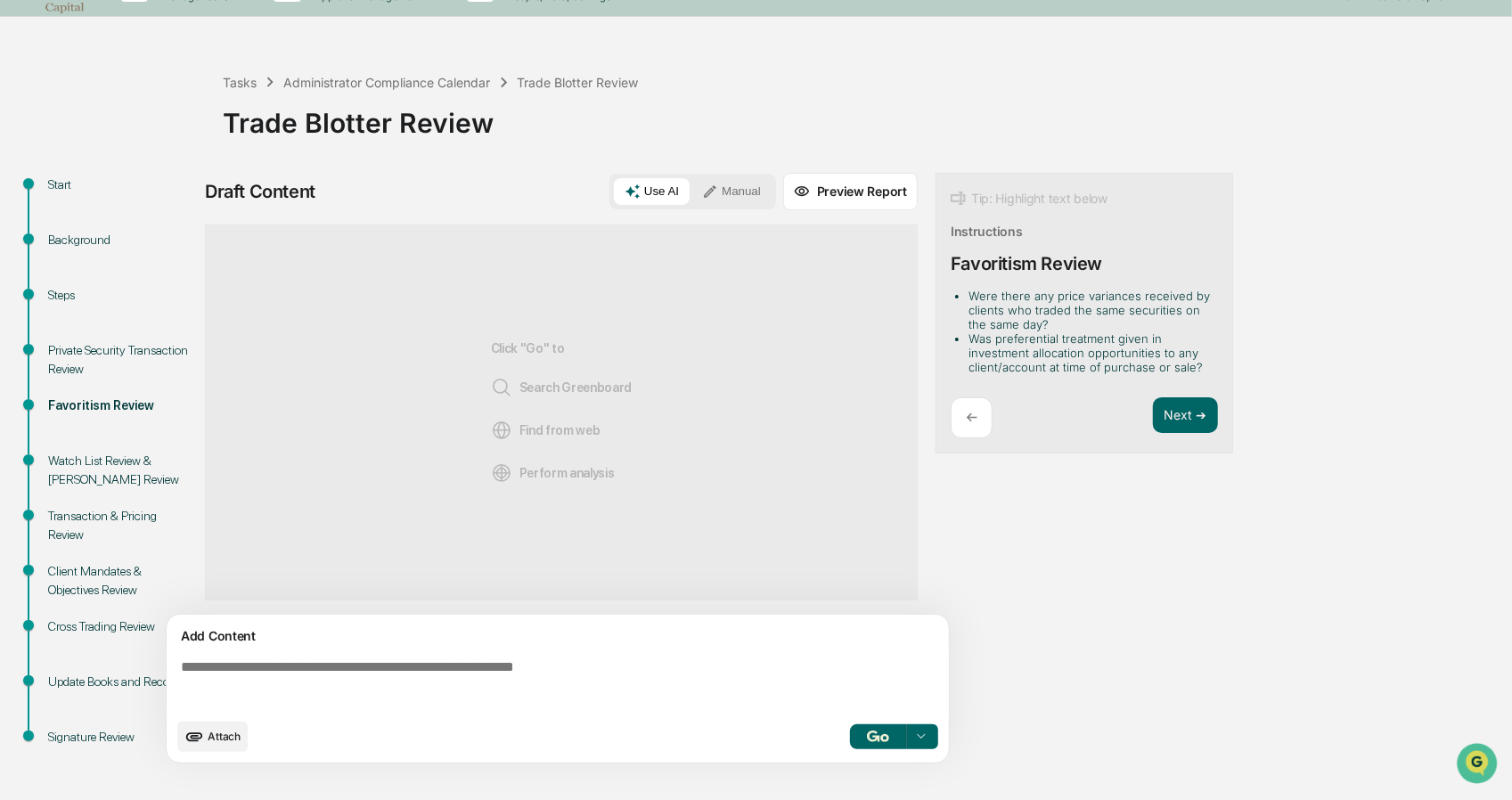
click at [983, 406] on div "←" at bounding box center [972, 418] width 42 height 42
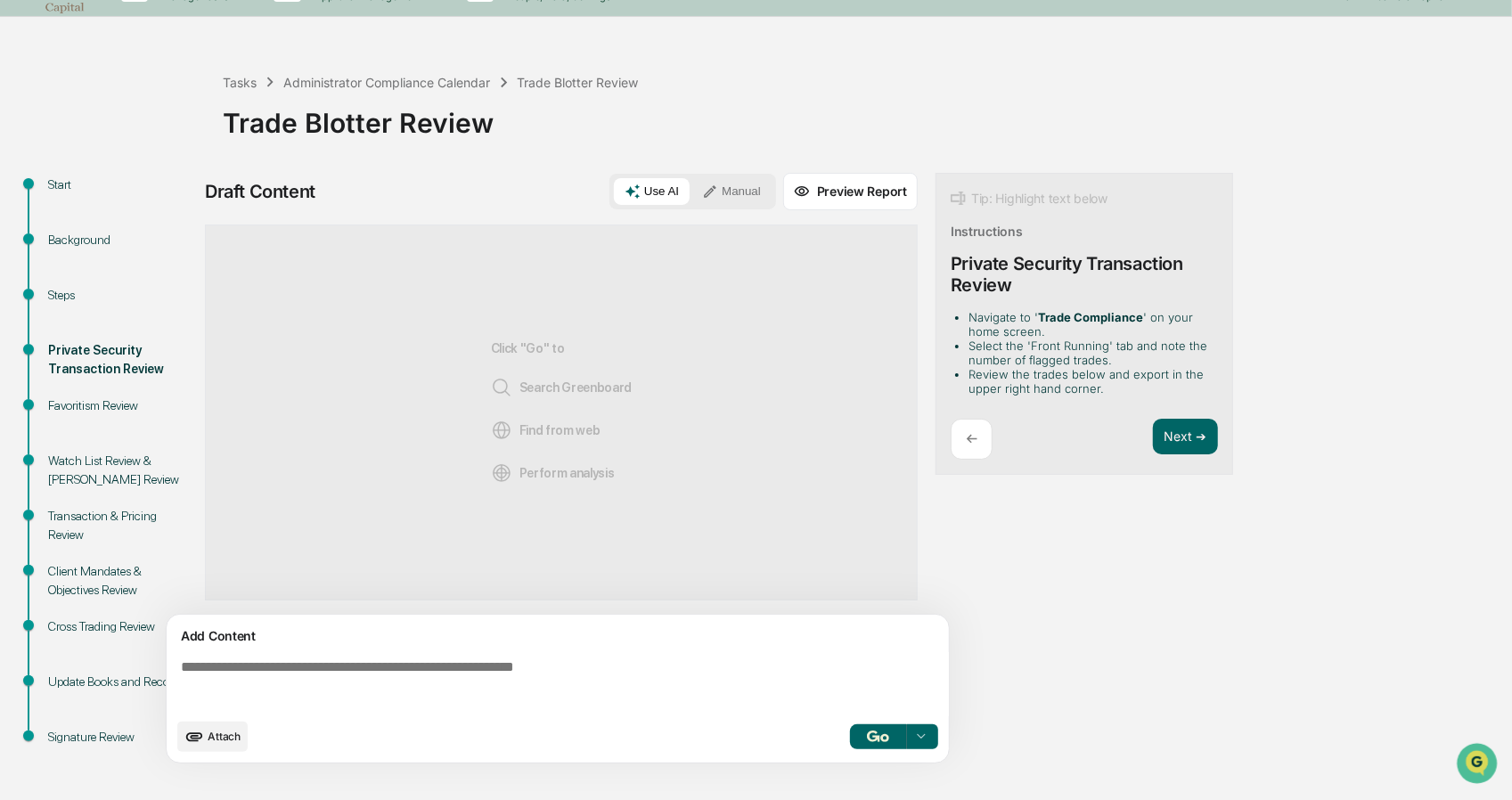
click at [982, 410] on div "Tip: Highlight text below Instructions Private Security Transaction Review Navi…" at bounding box center [1085, 325] width 298 height 303
click at [978, 421] on div "←" at bounding box center [972, 440] width 42 height 42
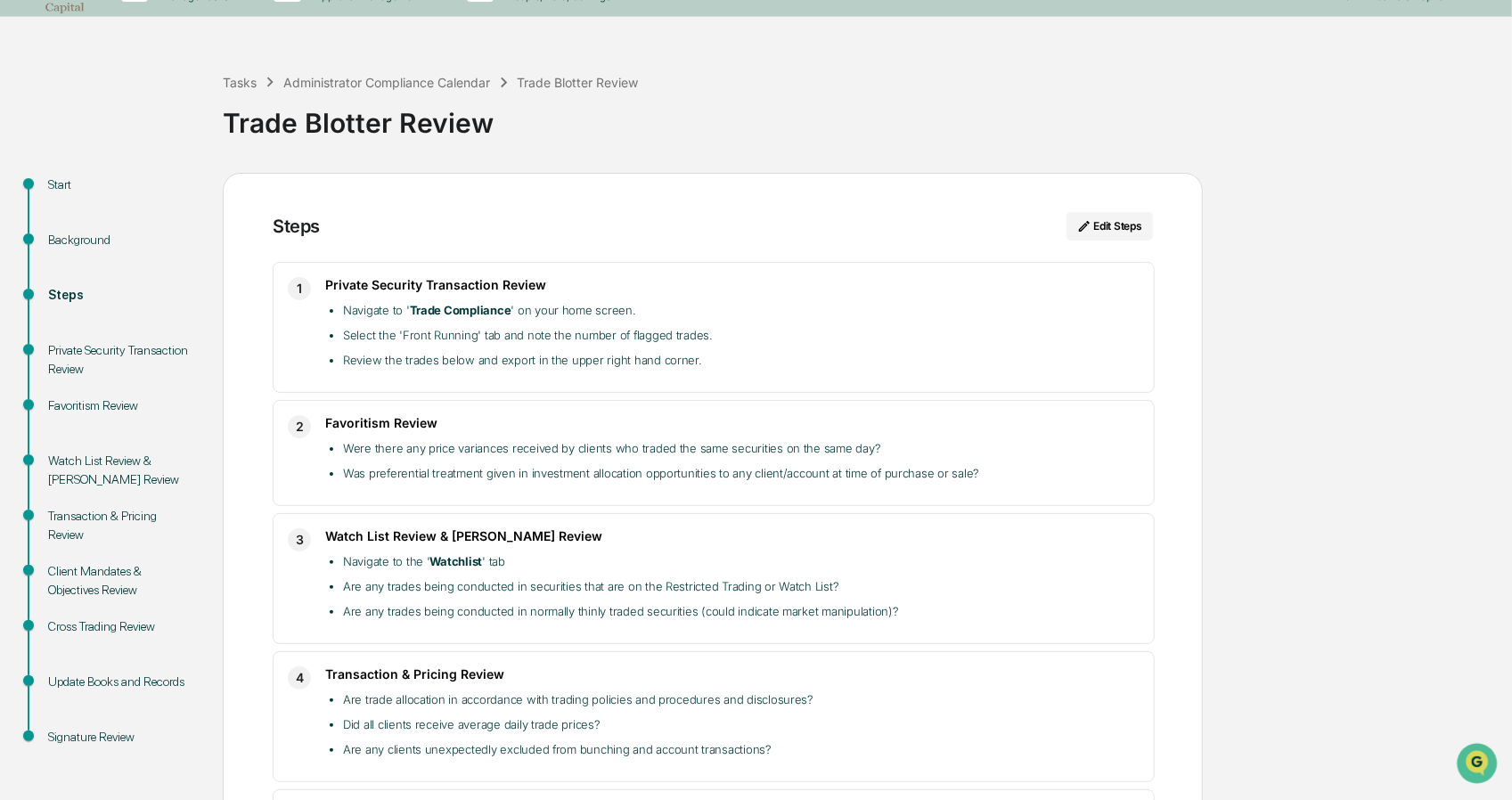
click at [971, 441] on li "Were there any price variances received by clients who traded the same securiti…" at bounding box center [741, 448] width 797 height 21
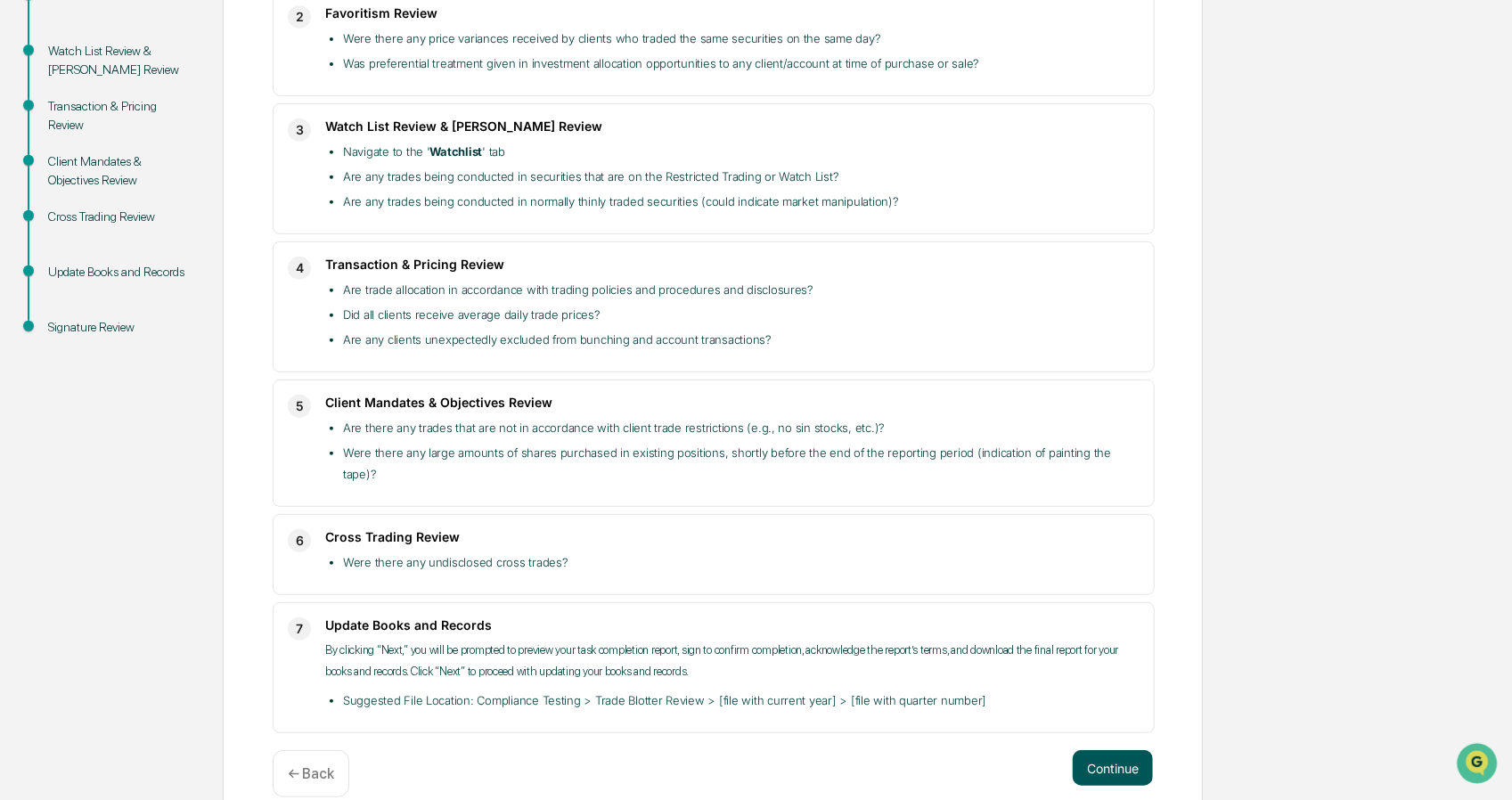
click at [1114, 750] on button "Continue" at bounding box center [1112, 768] width 80 height 36
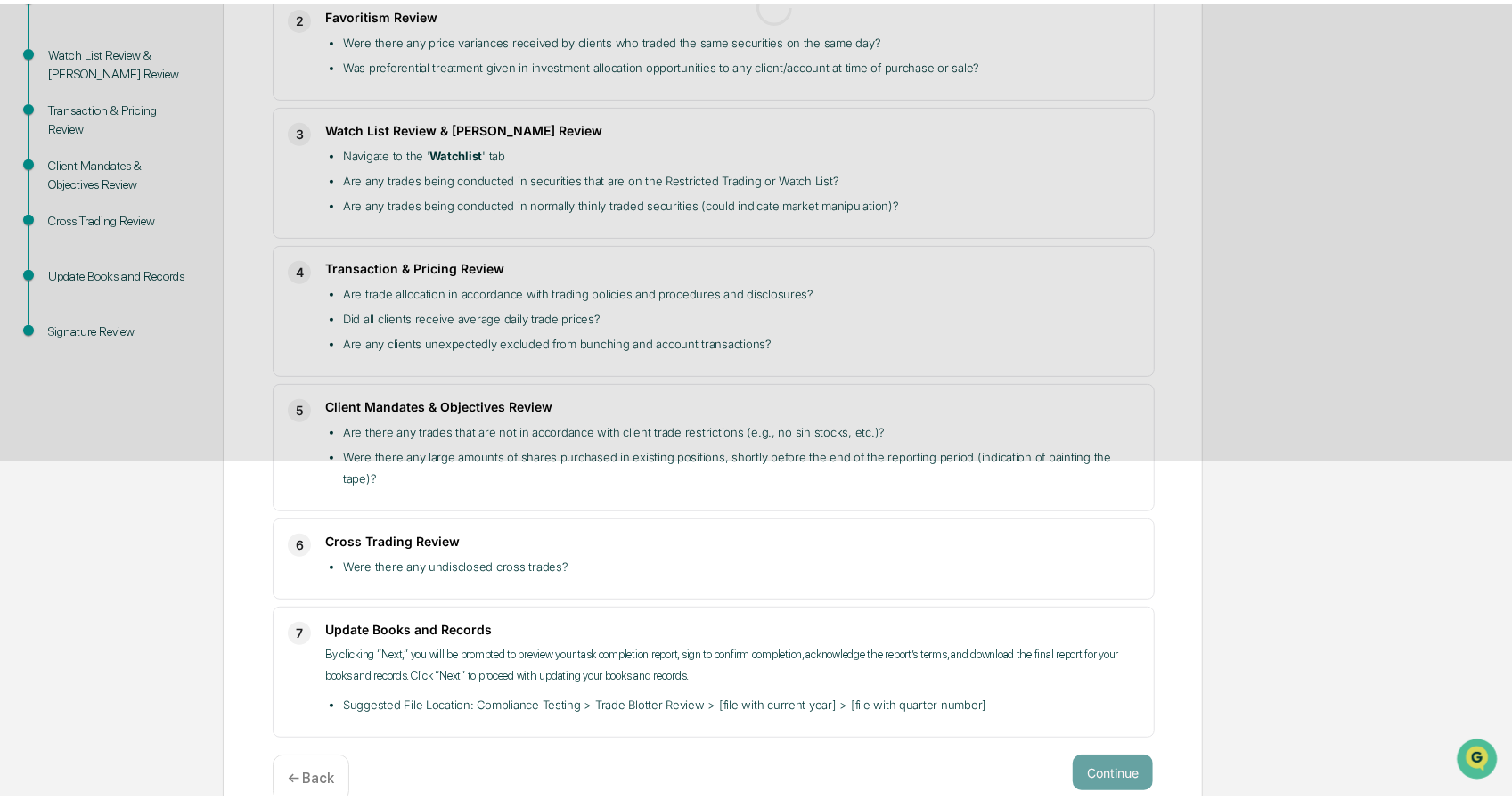
scroll to position [40, 0]
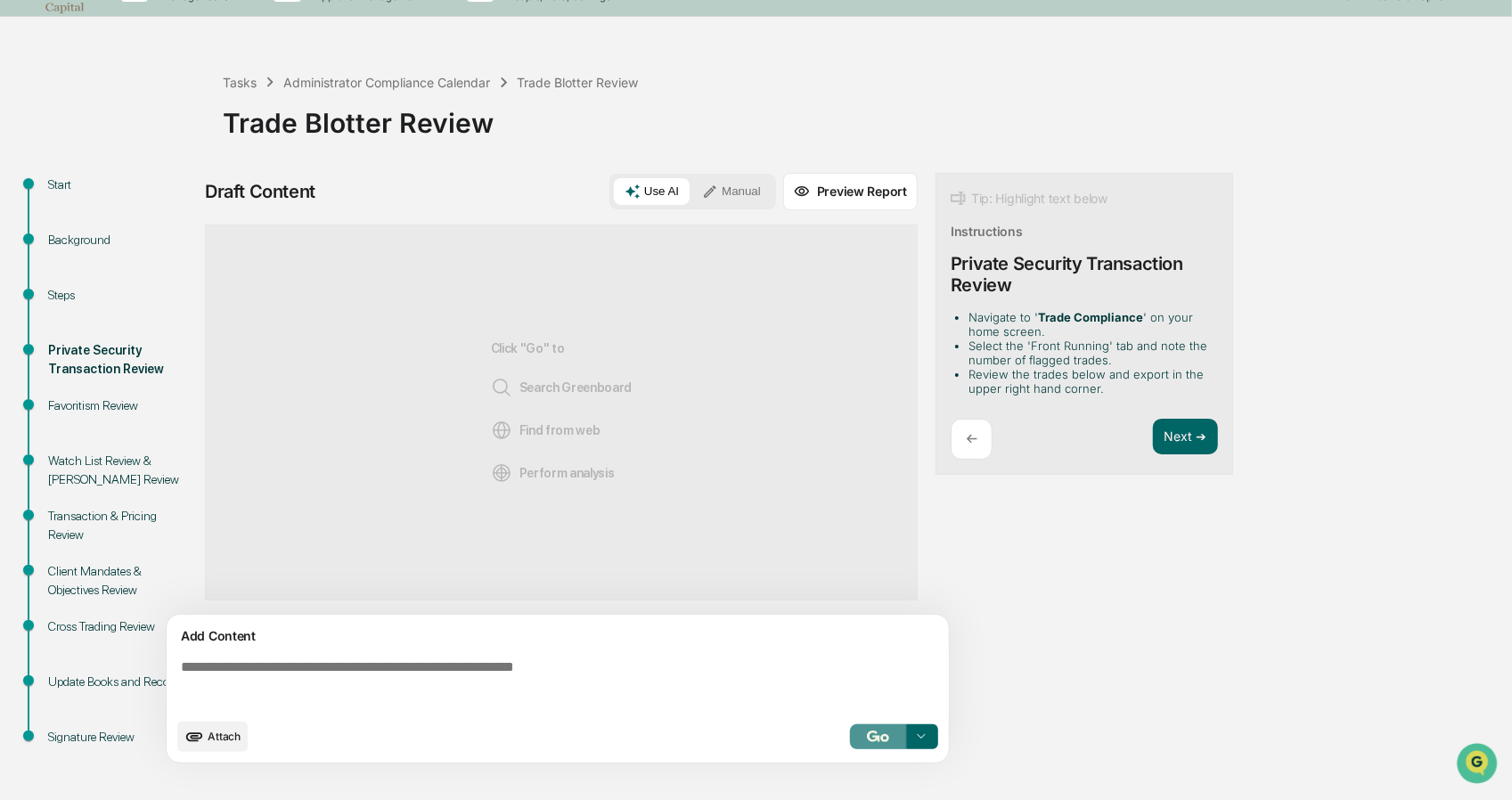
click at [902, 736] on button "button" at bounding box center [879, 737] width 57 height 25
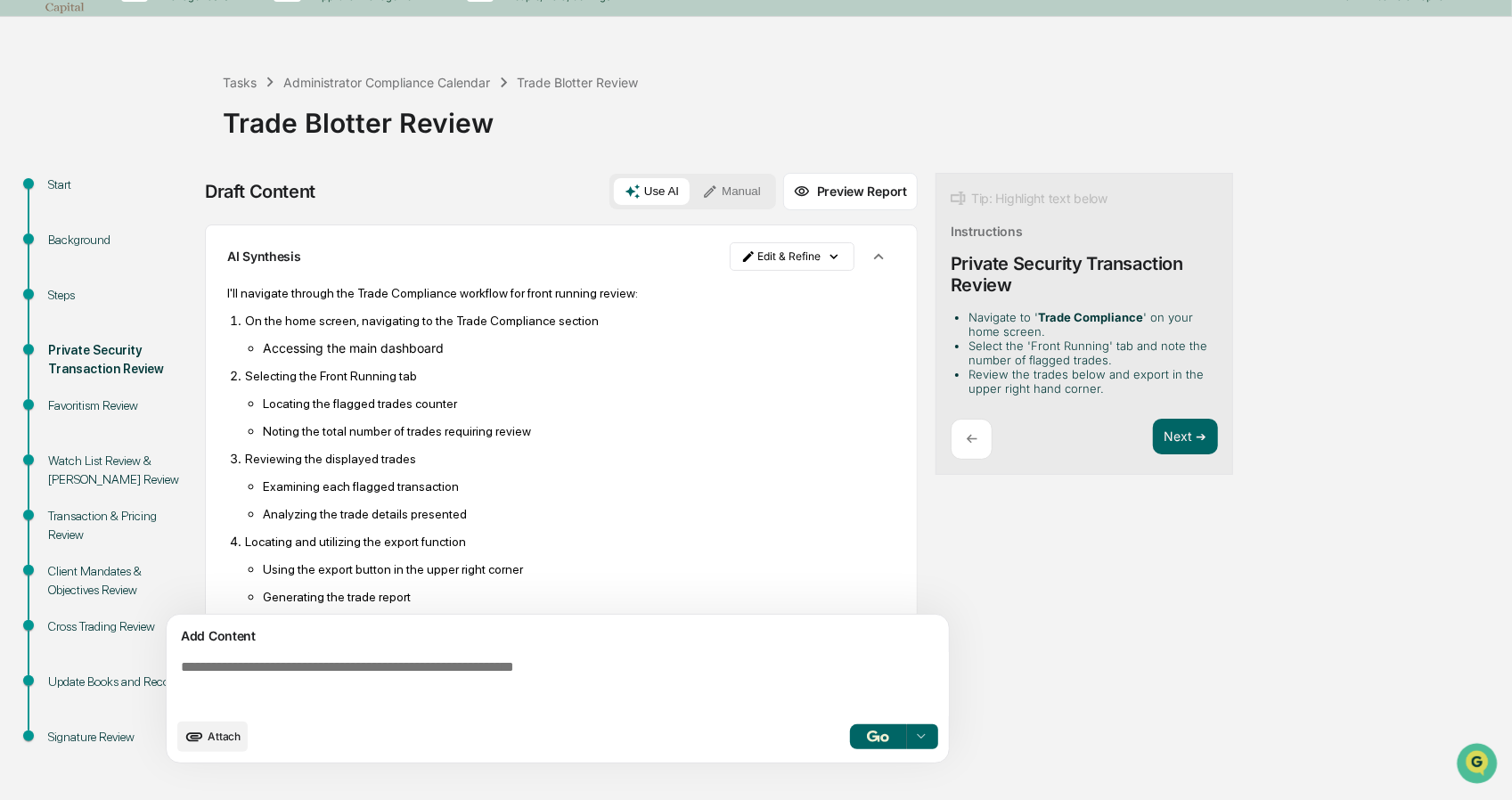
scroll to position [85, 0]
